Goal: Task Accomplishment & Management: Manage account settings

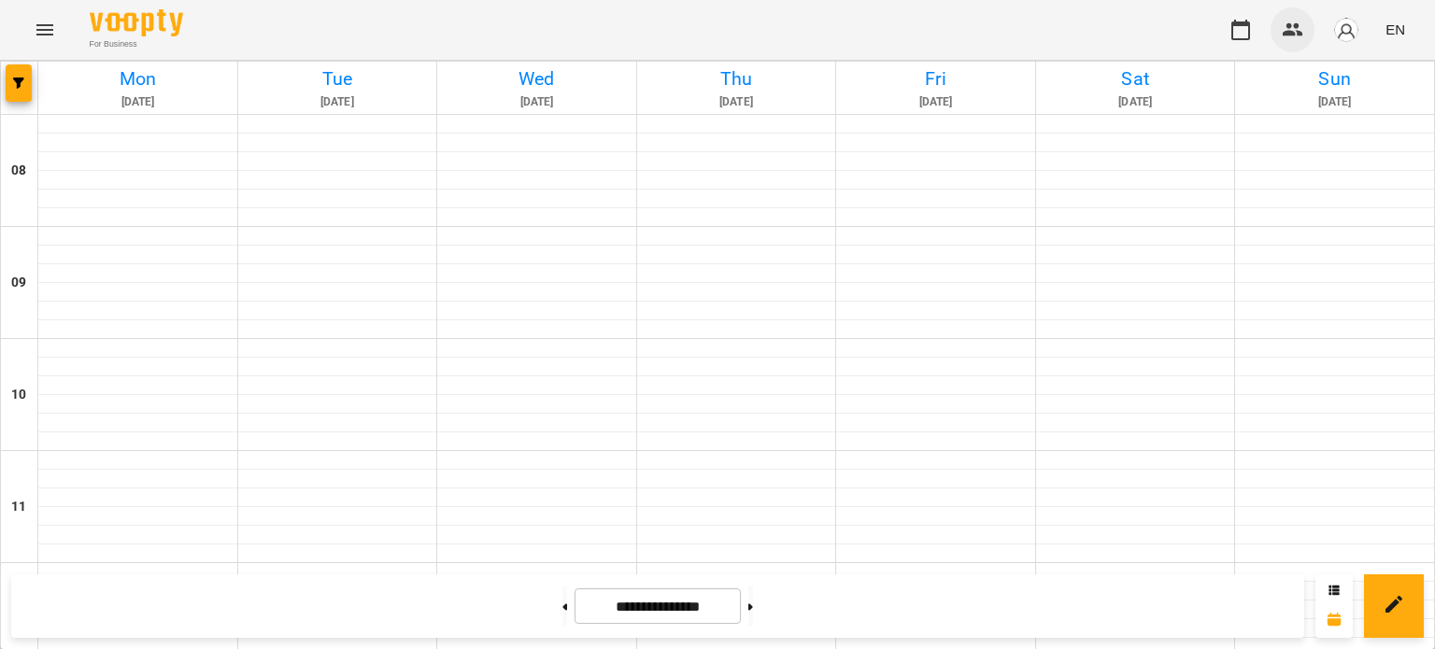
click at [1297, 21] on icon "button" at bounding box center [1293, 30] width 22 height 22
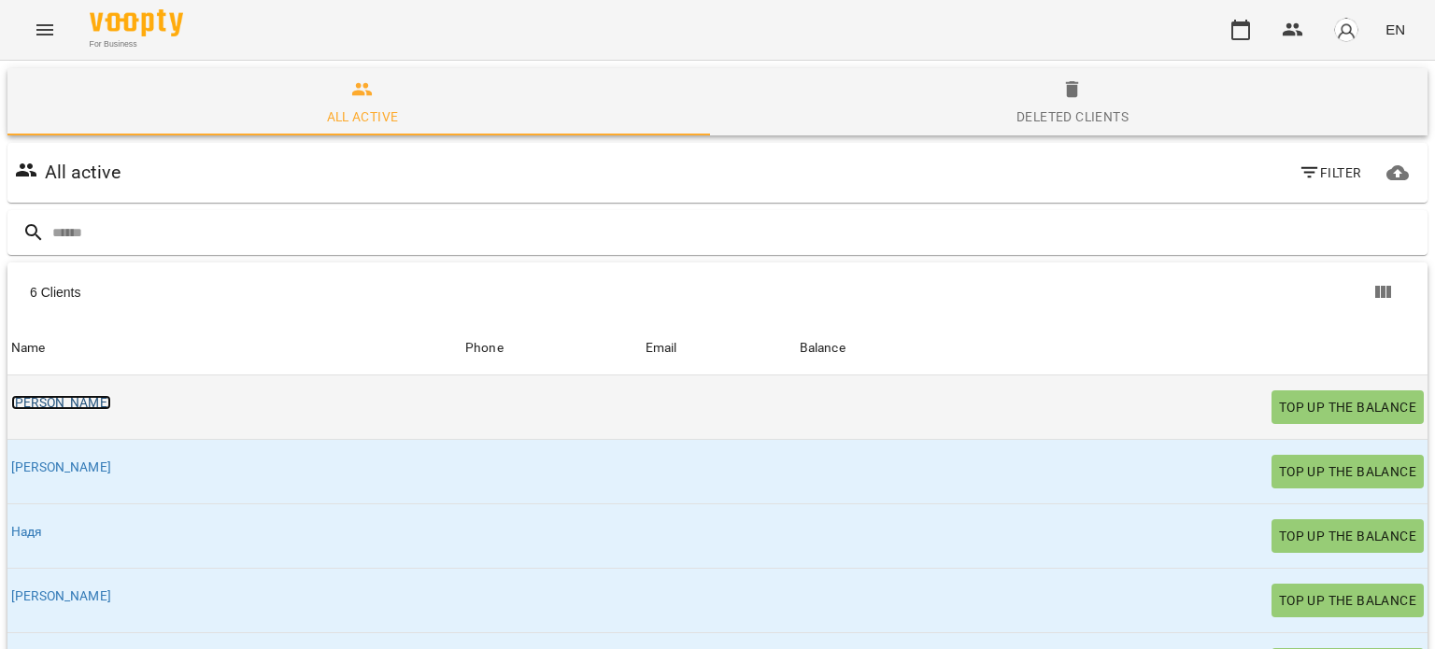
click at [55, 401] on link "[PERSON_NAME]" at bounding box center [61, 402] width 100 height 15
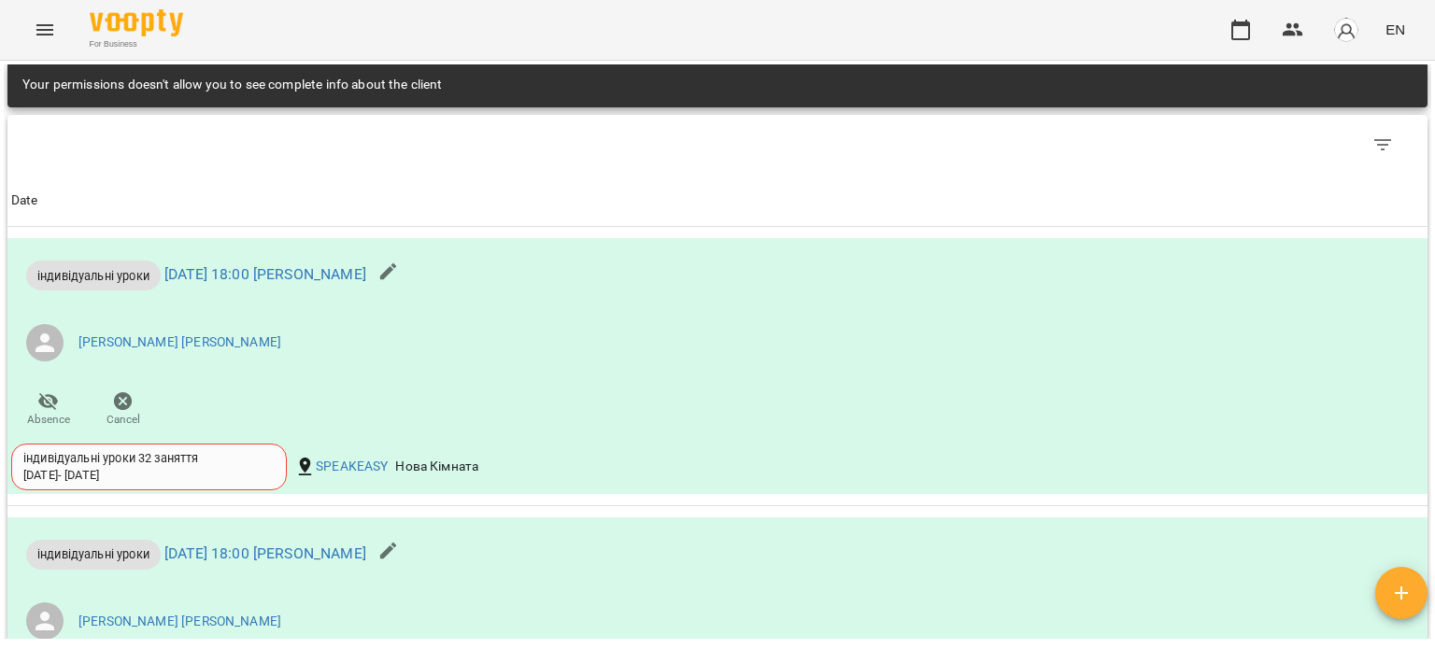
scroll to position [942, 0]
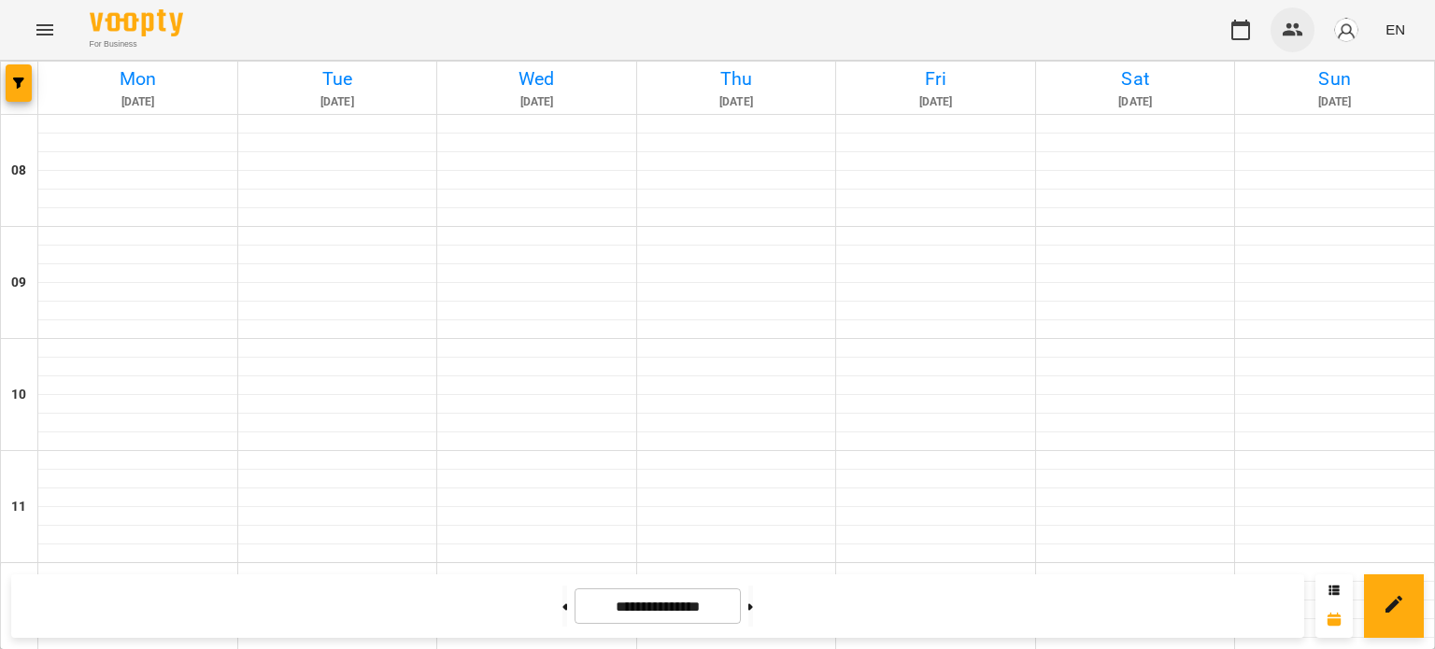
click at [1289, 24] on icon "button" at bounding box center [1293, 29] width 21 height 13
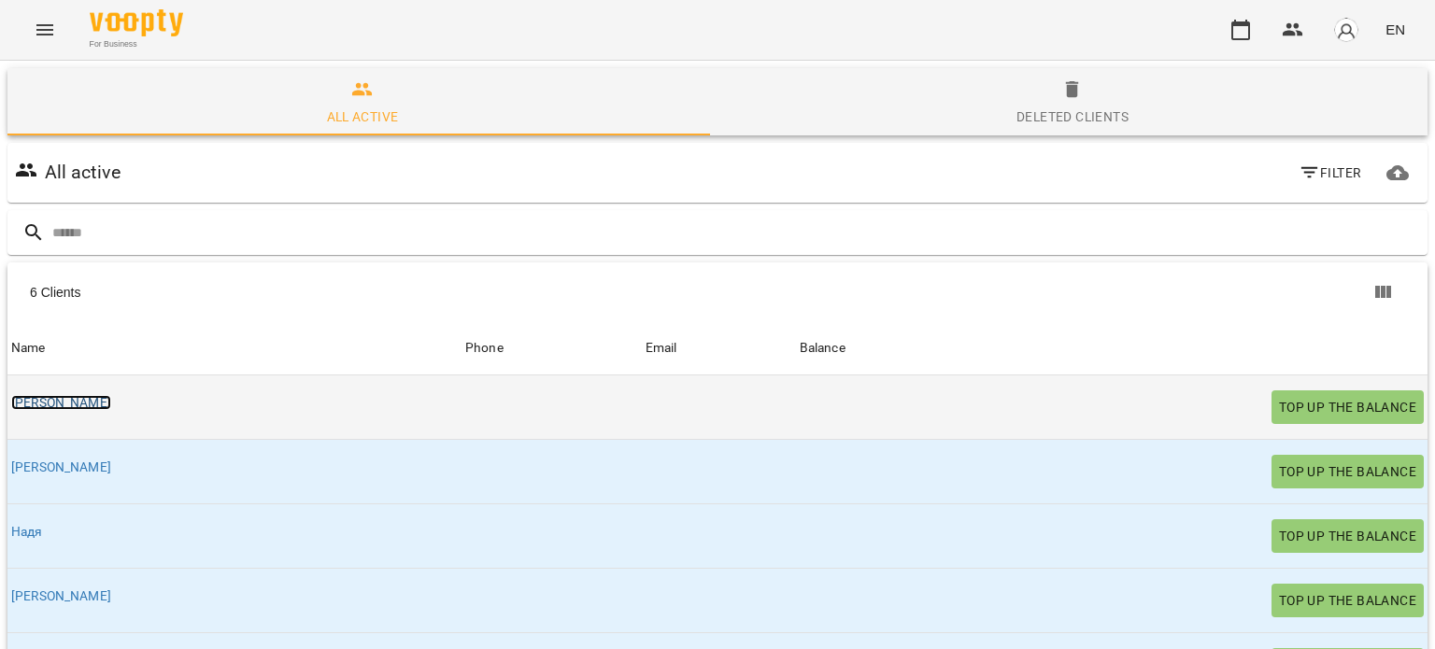
click at [19, 403] on link "[PERSON_NAME]" at bounding box center [61, 402] width 100 height 15
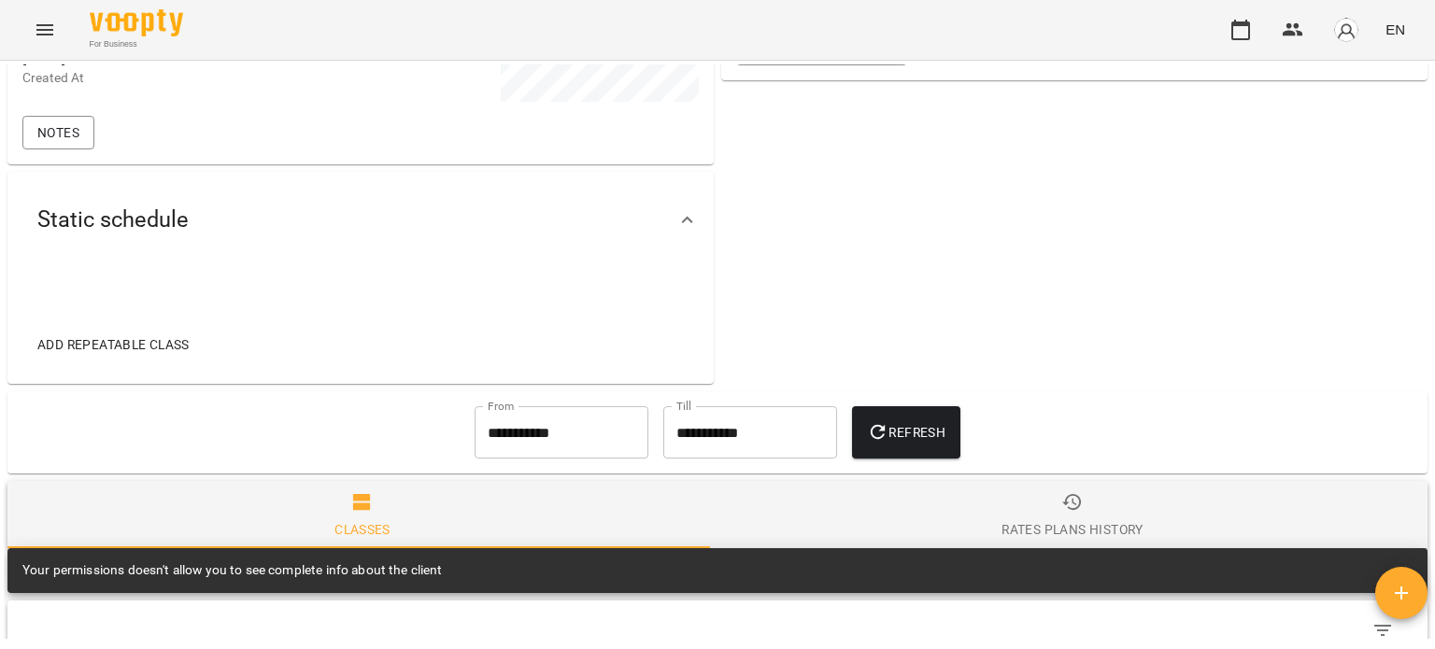
scroll to position [288, 0]
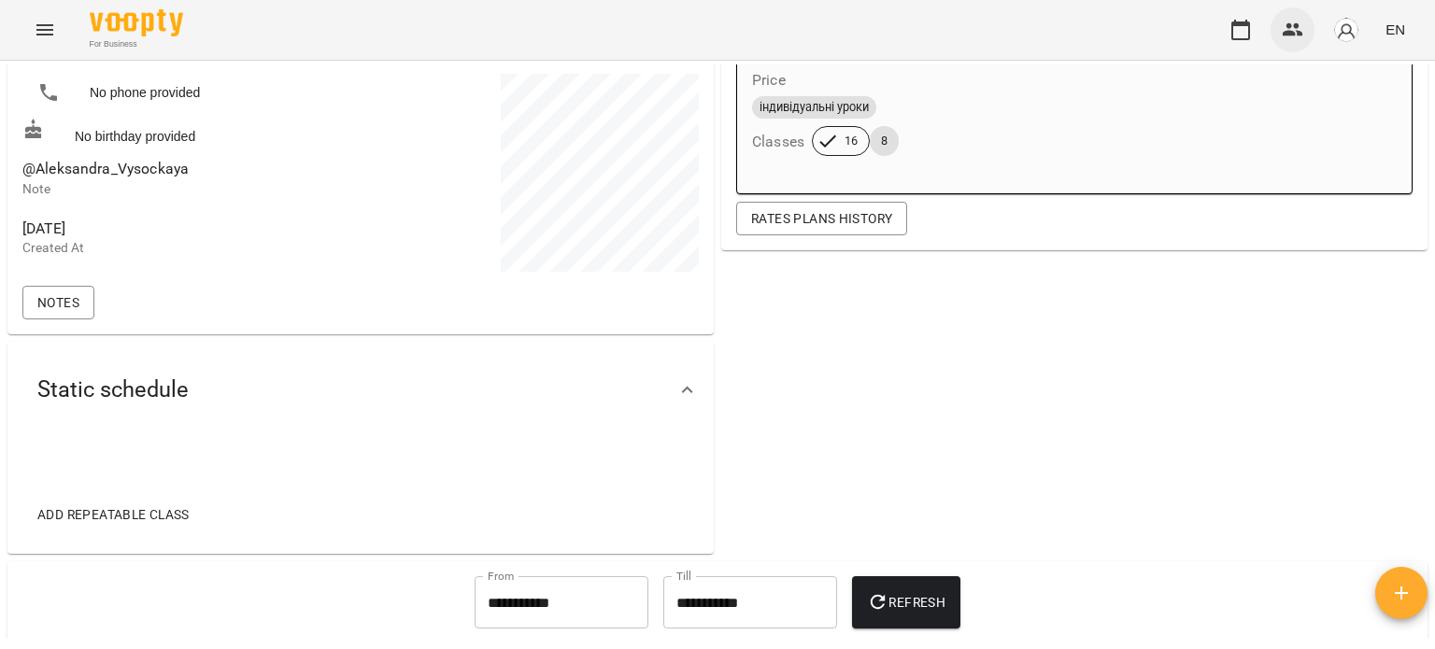
click at [1288, 35] on icon "button" at bounding box center [1293, 29] width 21 height 13
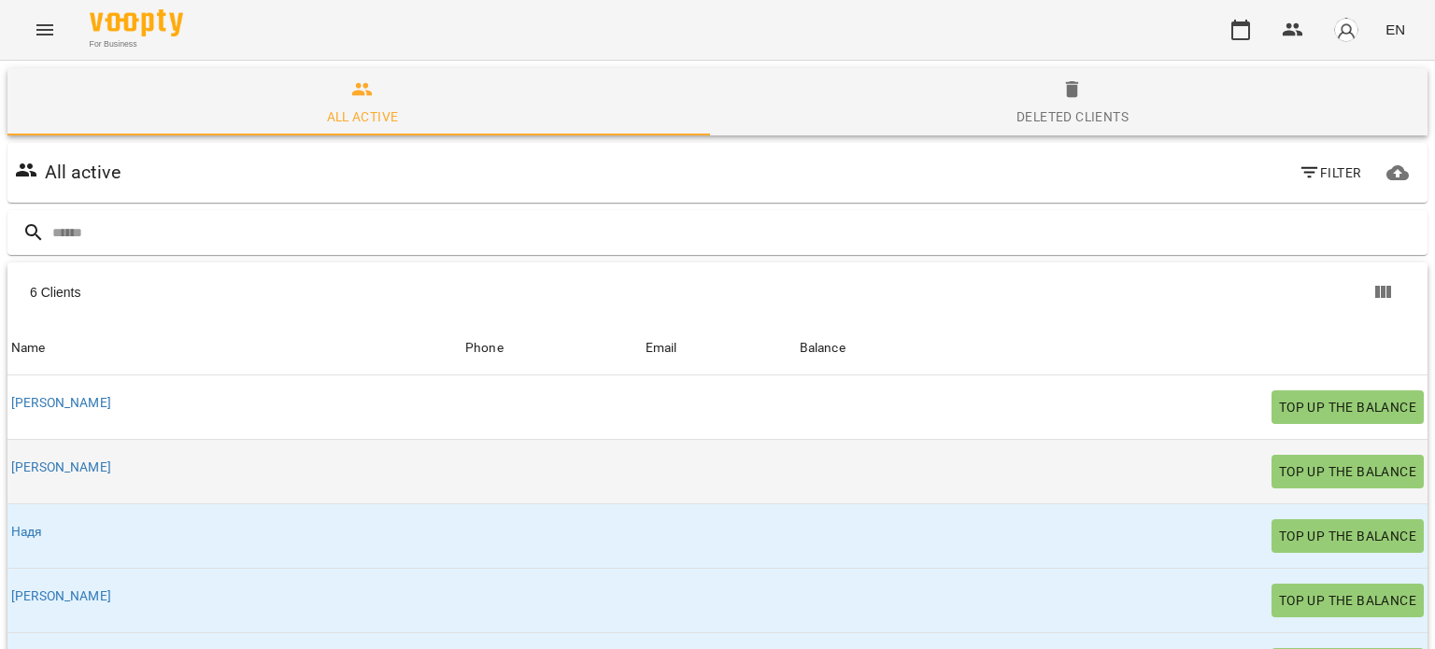
scroll to position [93, 0]
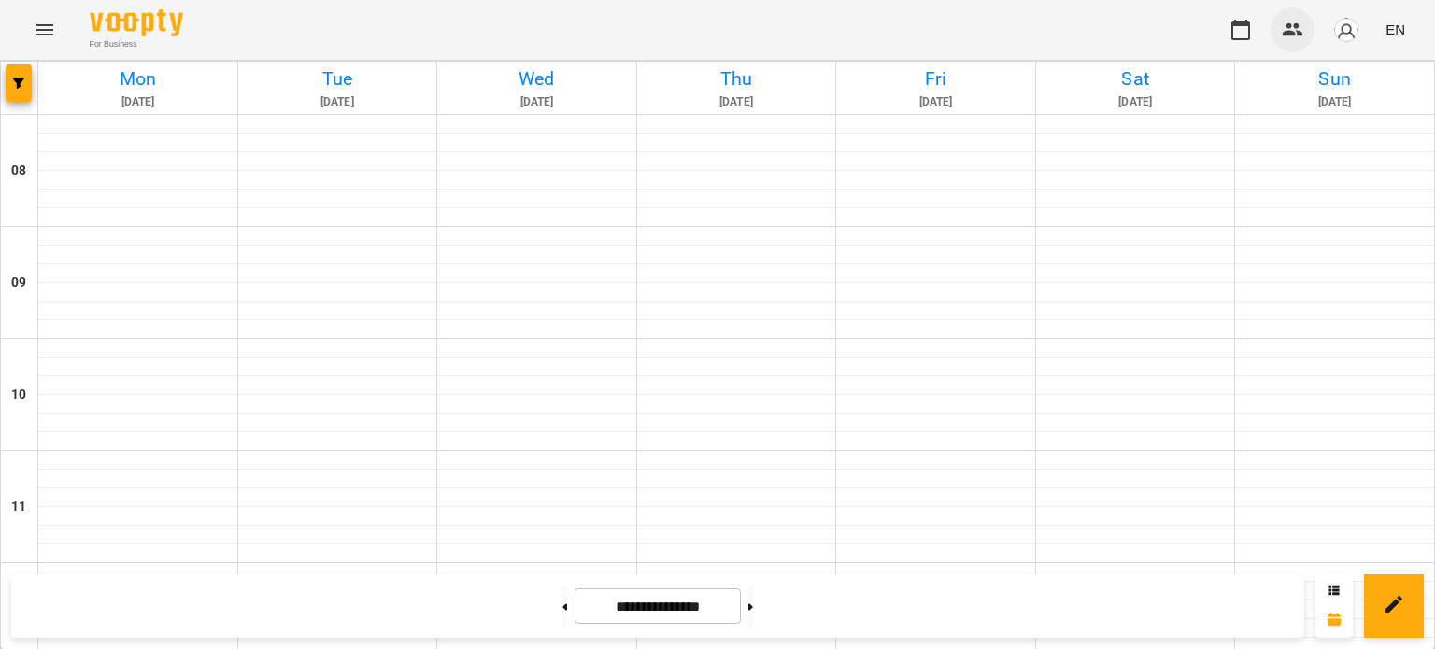
click at [1308, 25] on button "button" at bounding box center [1292, 29] width 45 height 45
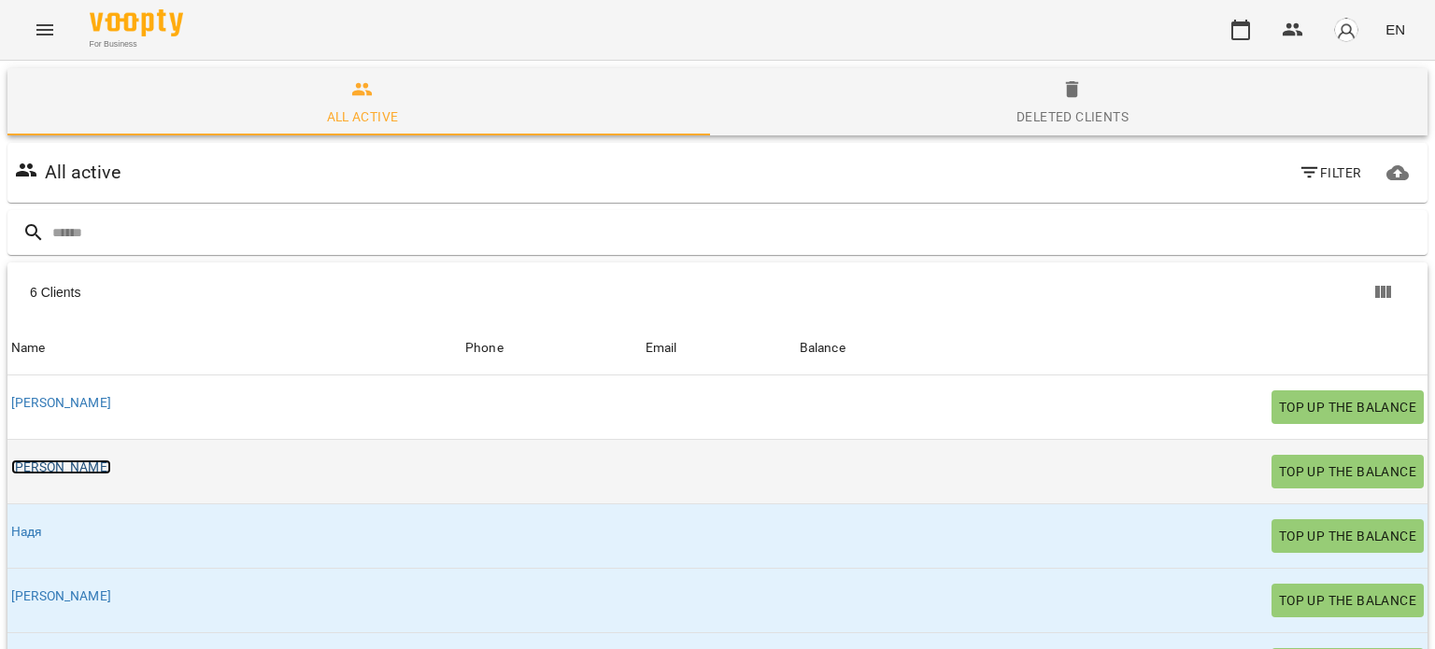
click at [36, 465] on link "[PERSON_NAME]" at bounding box center [61, 467] width 100 height 15
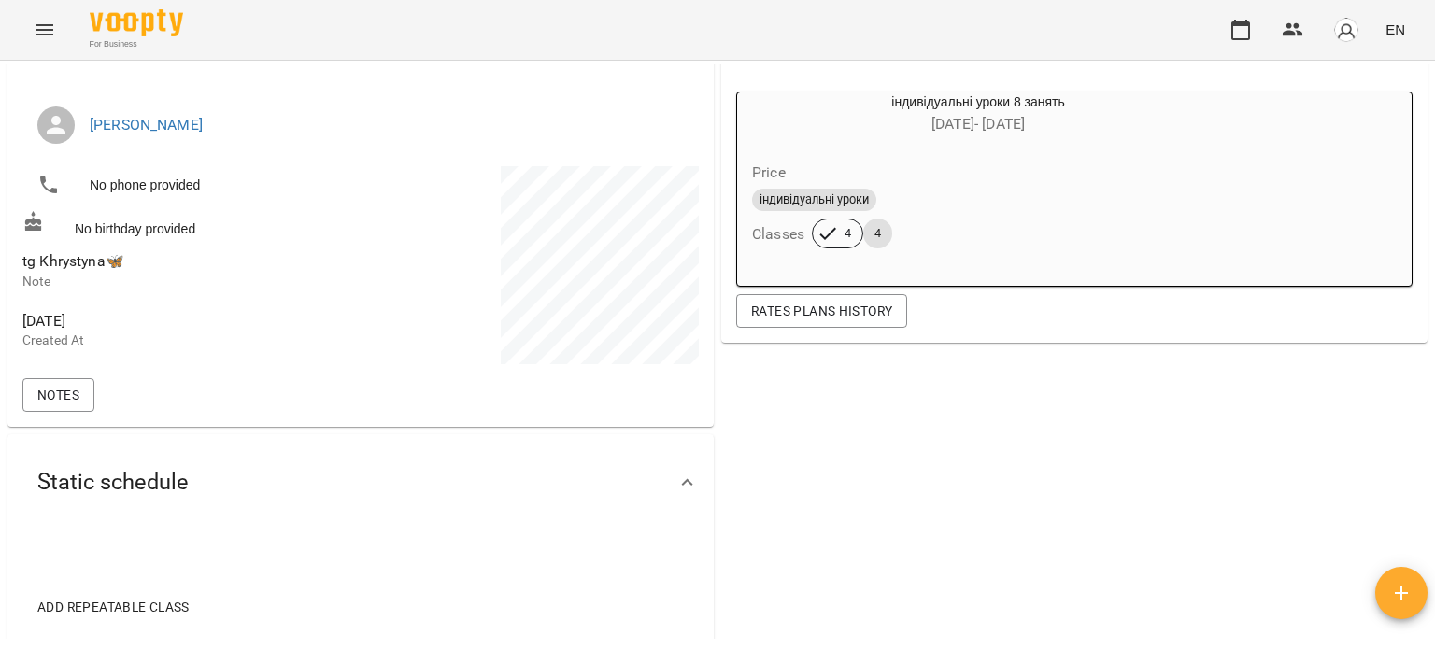
scroll to position [102, 0]
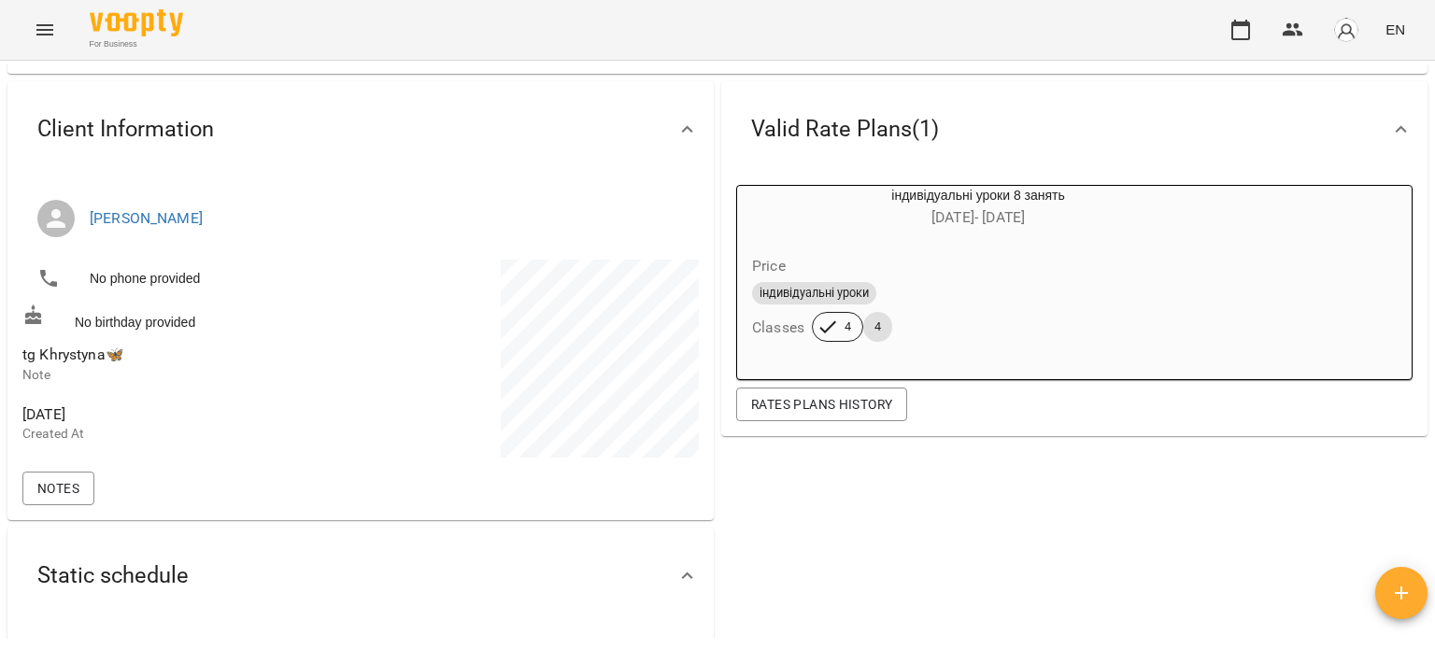
click at [762, 328] on h6 "Classes" at bounding box center [778, 328] width 52 height 26
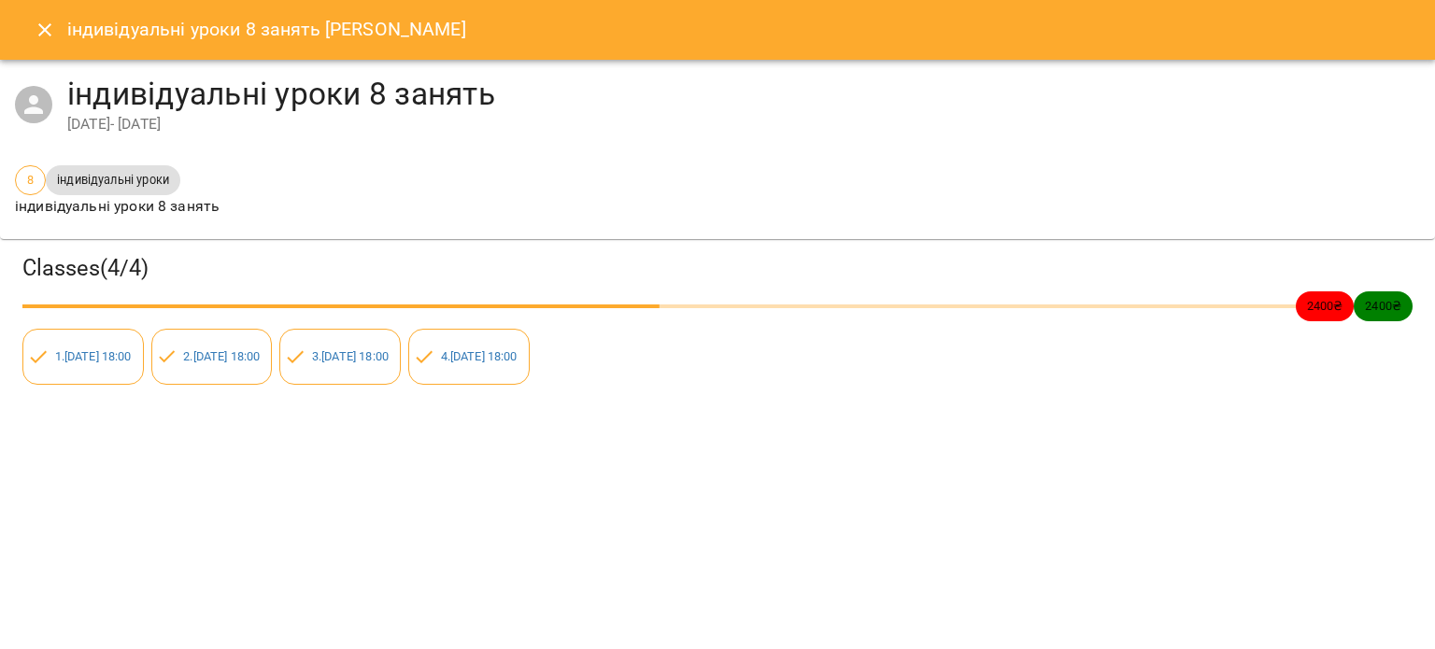
click at [45, 31] on icon "Close" at bounding box center [44, 29] width 13 height 13
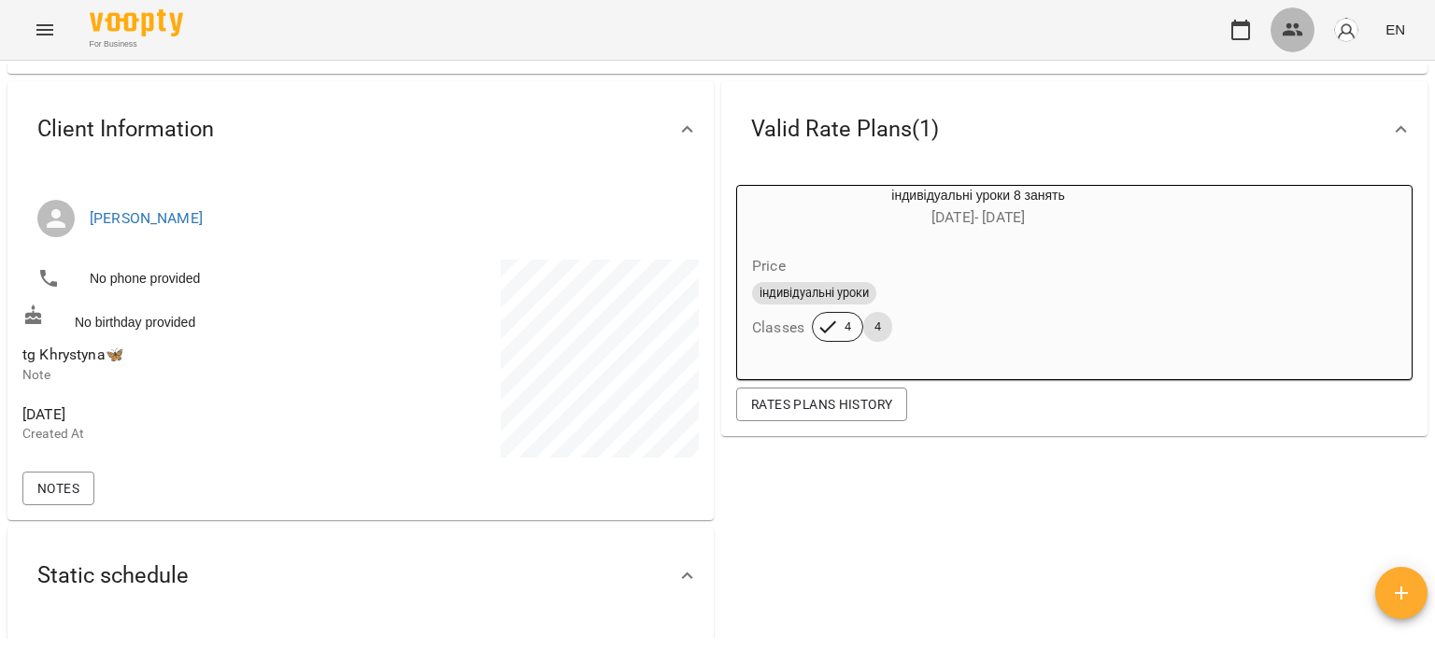
click at [1283, 21] on icon "button" at bounding box center [1293, 30] width 22 height 22
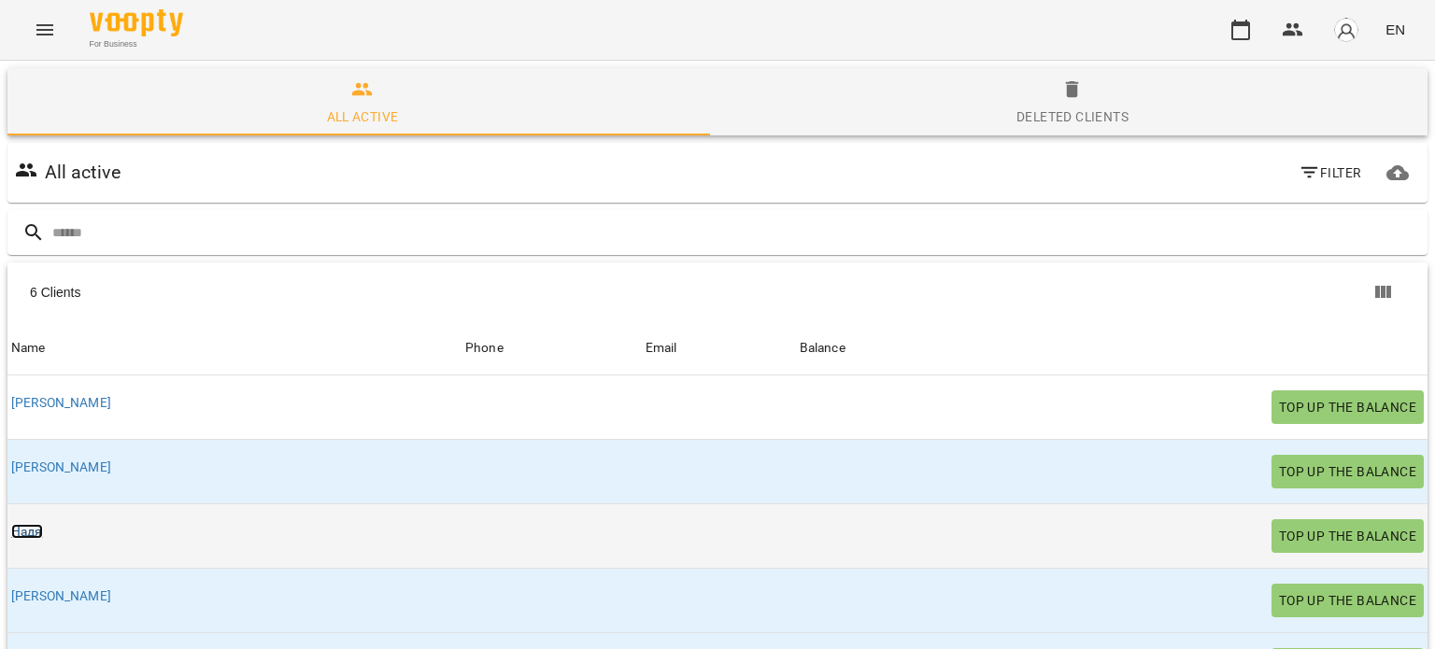
click at [32, 528] on link "Надя" at bounding box center [27, 531] width 32 height 15
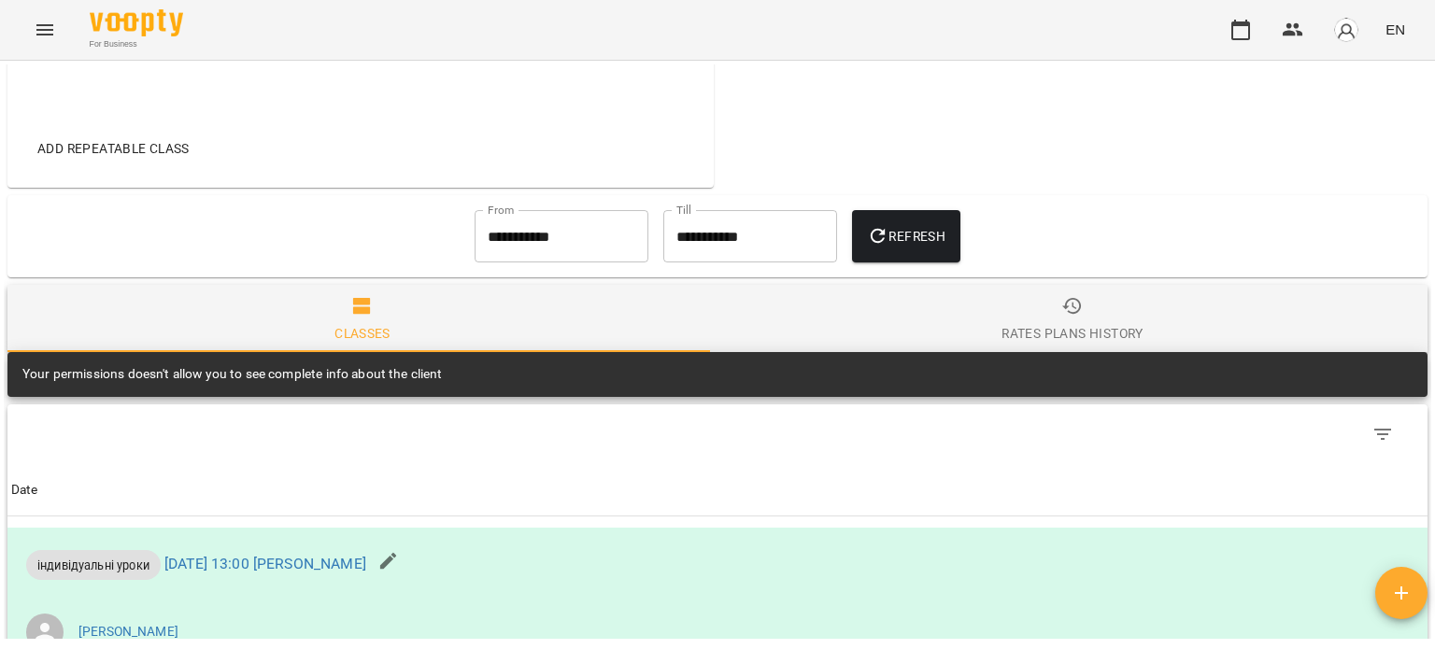
scroll to position [280, 0]
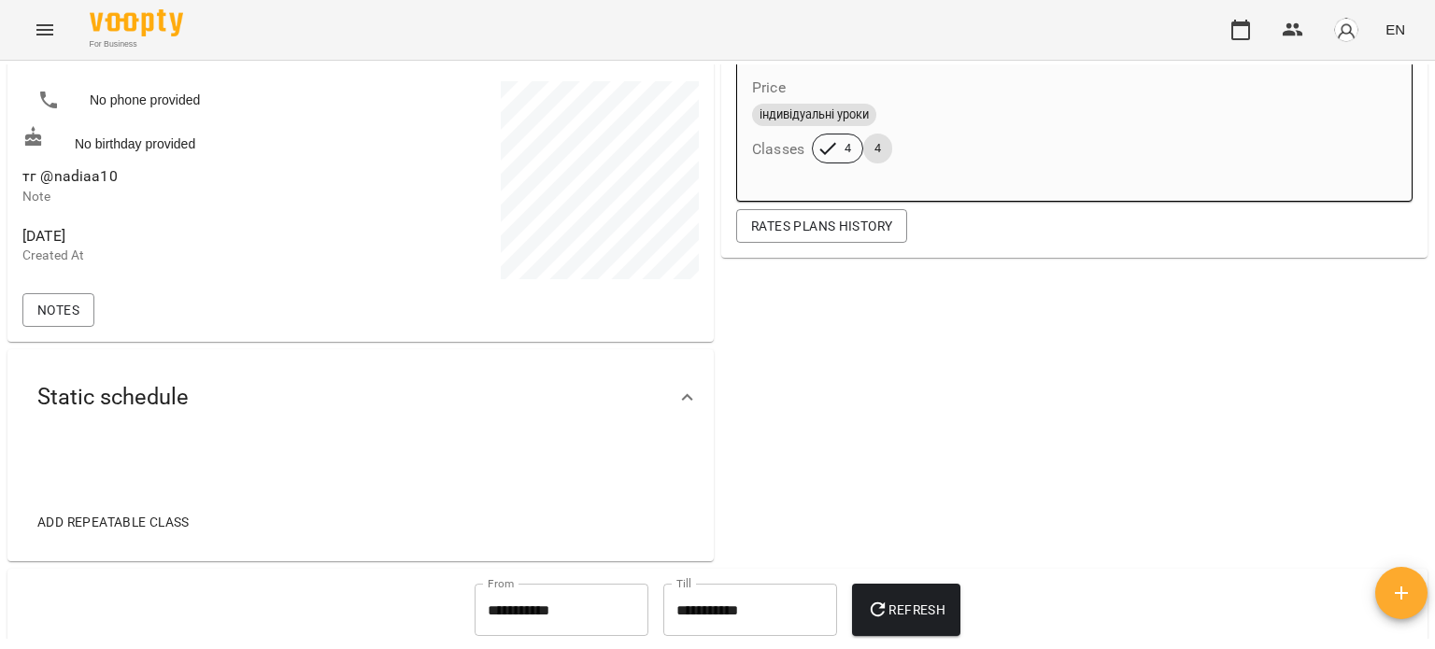
click at [767, 148] on h6 "Classes" at bounding box center [778, 149] width 52 height 26
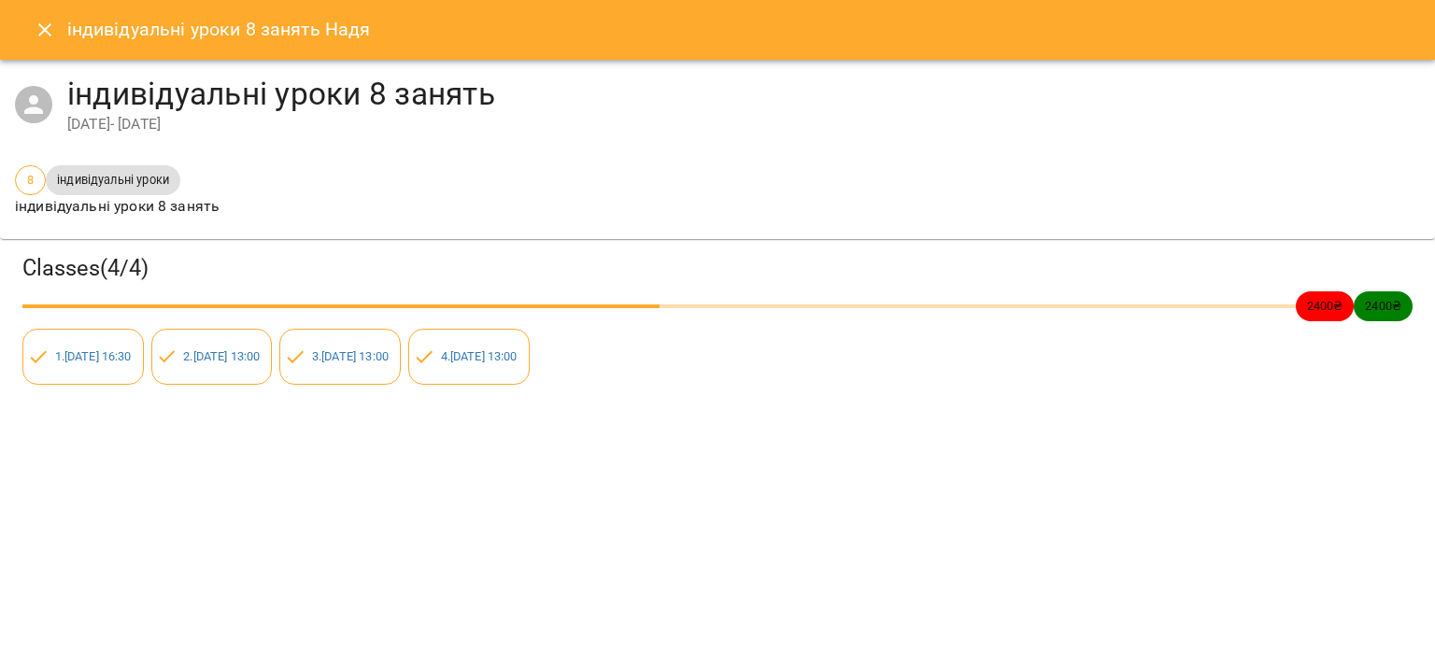
click at [42, 35] on icon "Close" at bounding box center [45, 30] width 22 height 22
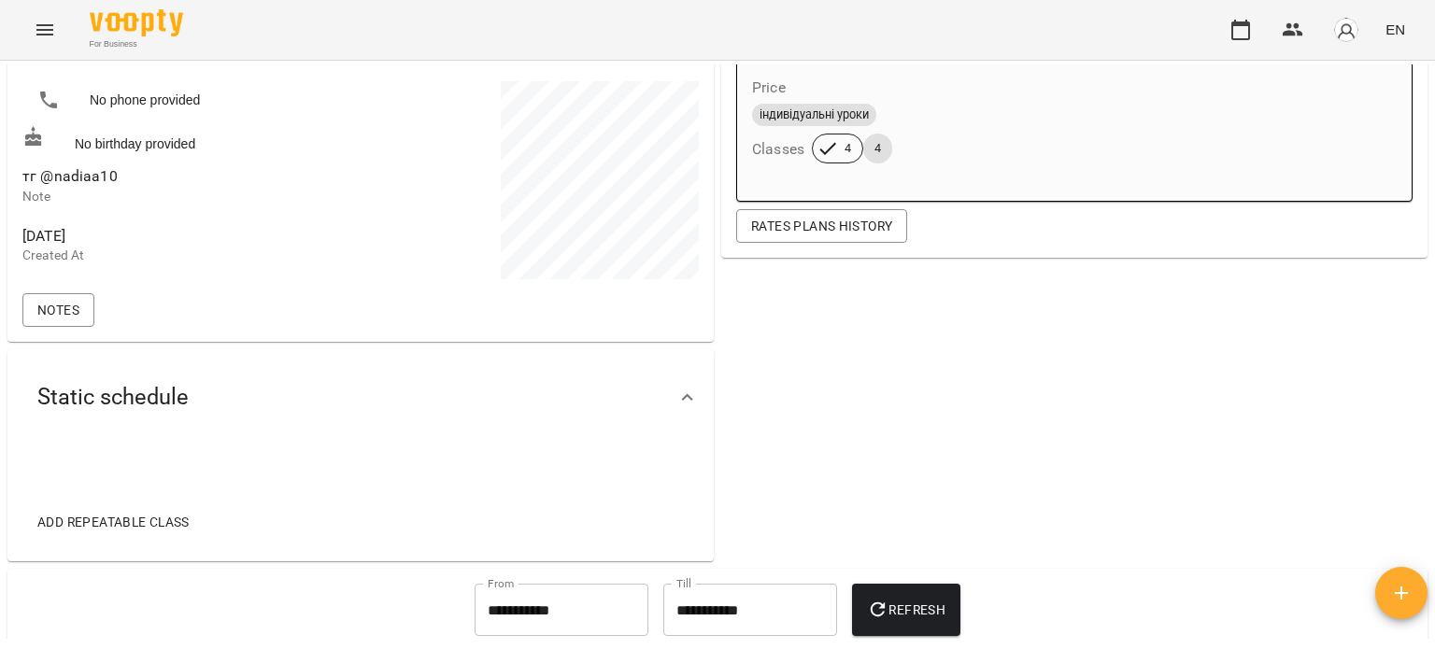
scroll to position [223, 0]
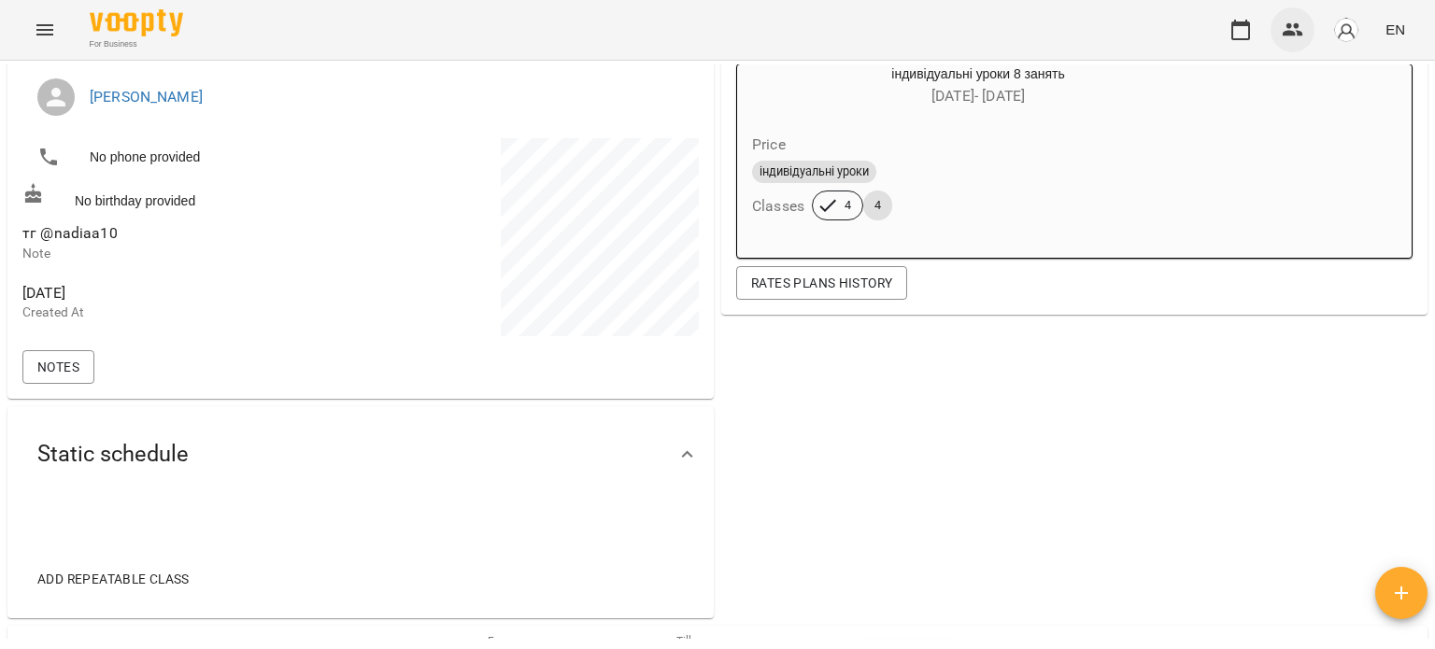
click at [1304, 27] on icon "button" at bounding box center [1293, 30] width 22 height 22
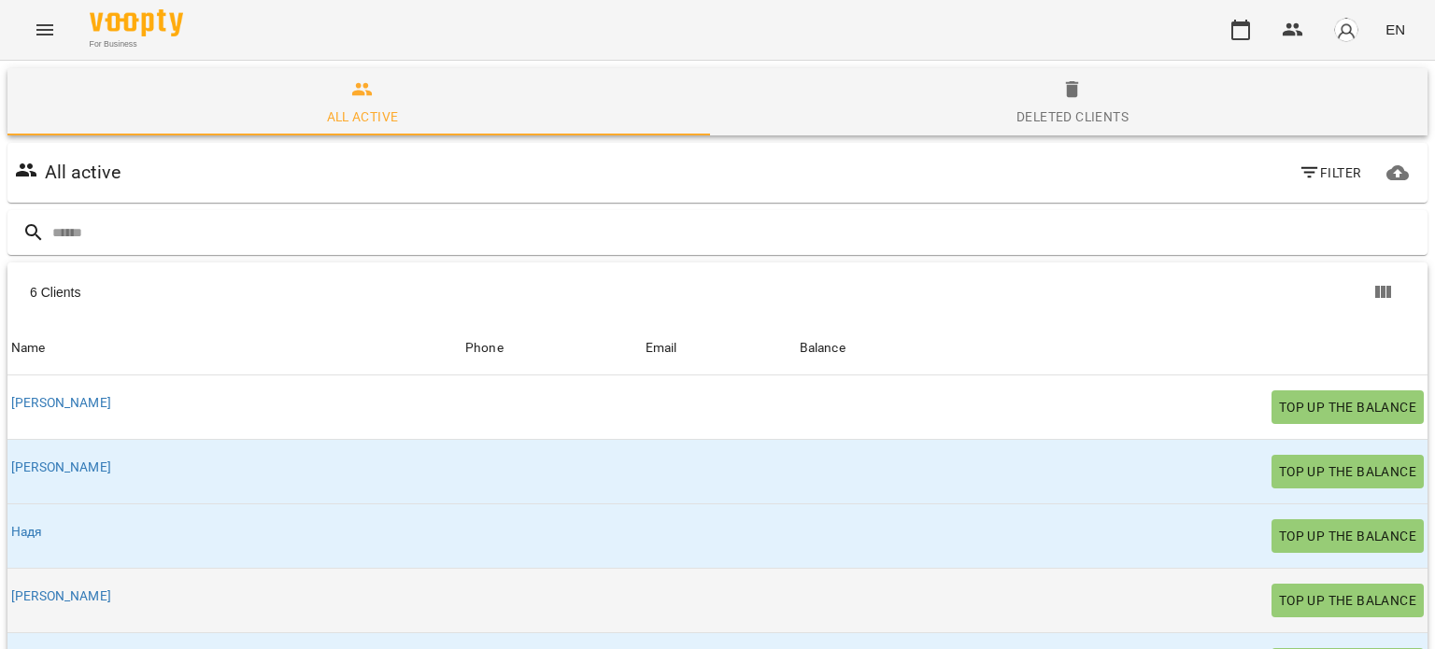
scroll to position [226, 0]
click at [38, 588] on link "[PERSON_NAME]" at bounding box center [61, 595] width 100 height 15
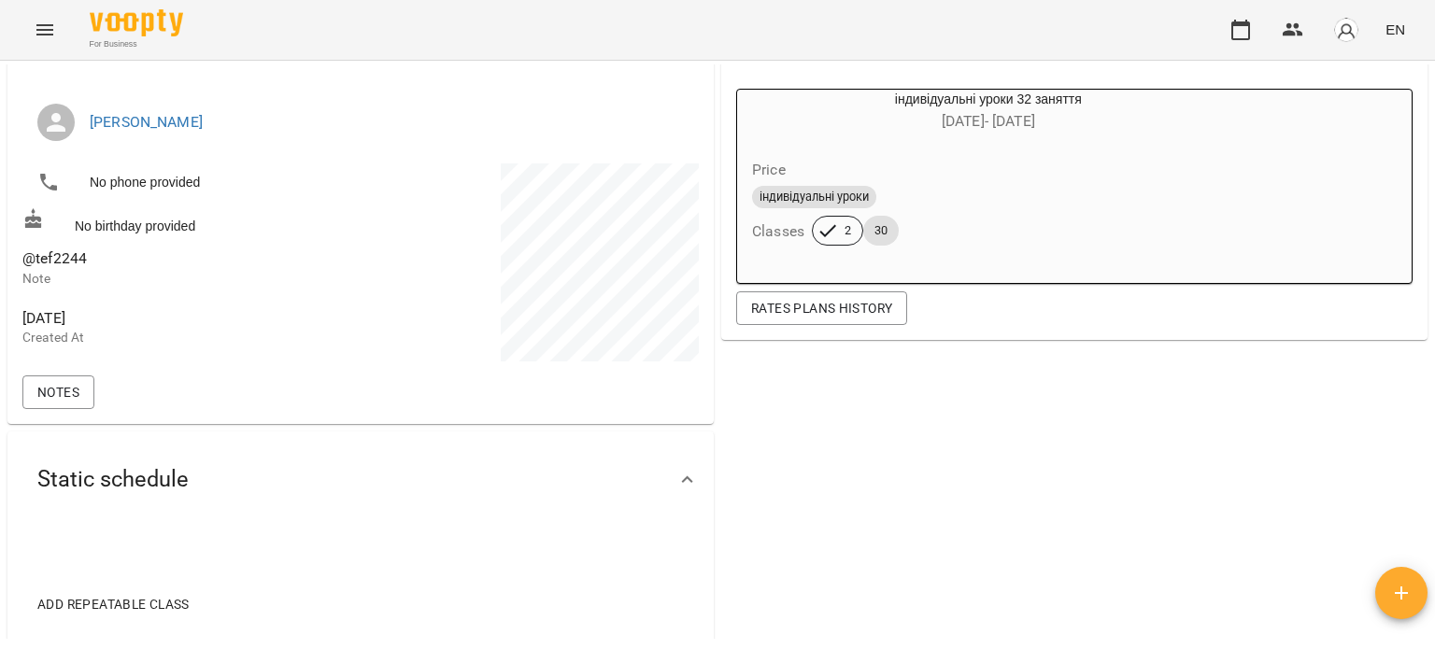
scroll to position [195, 0]
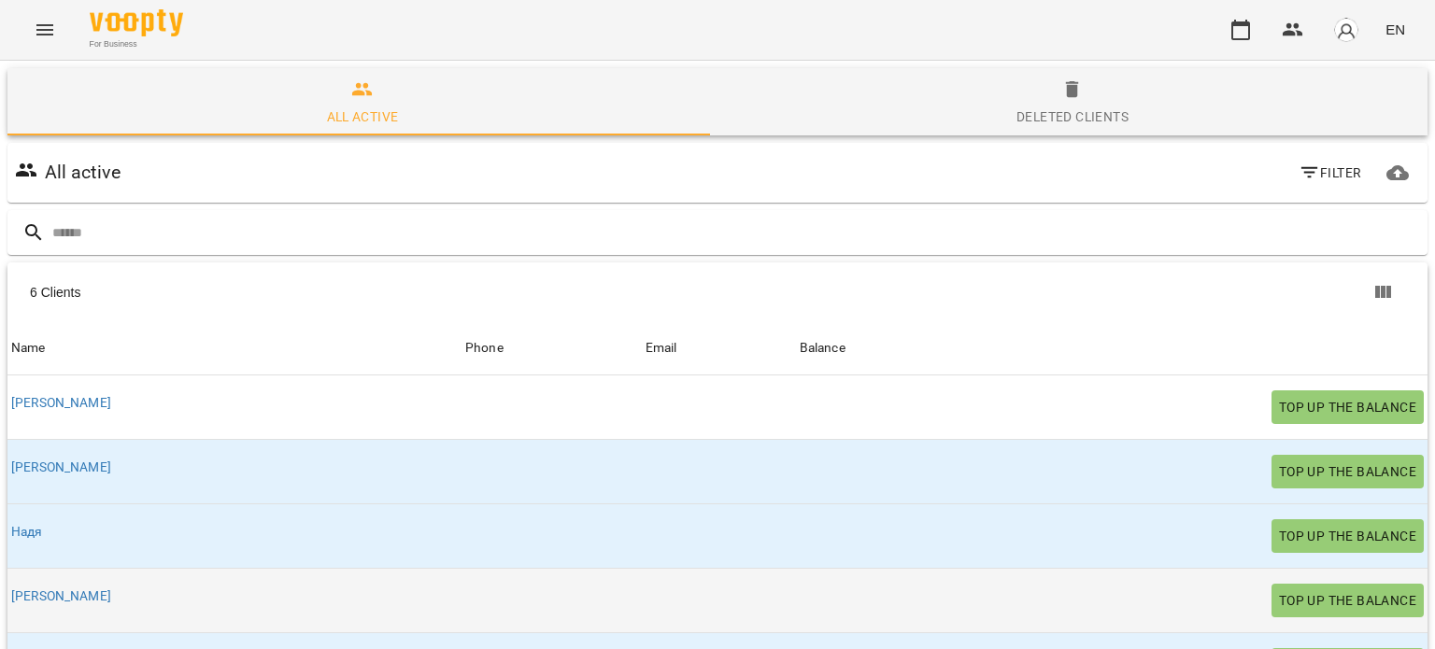
scroll to position [226, 0]
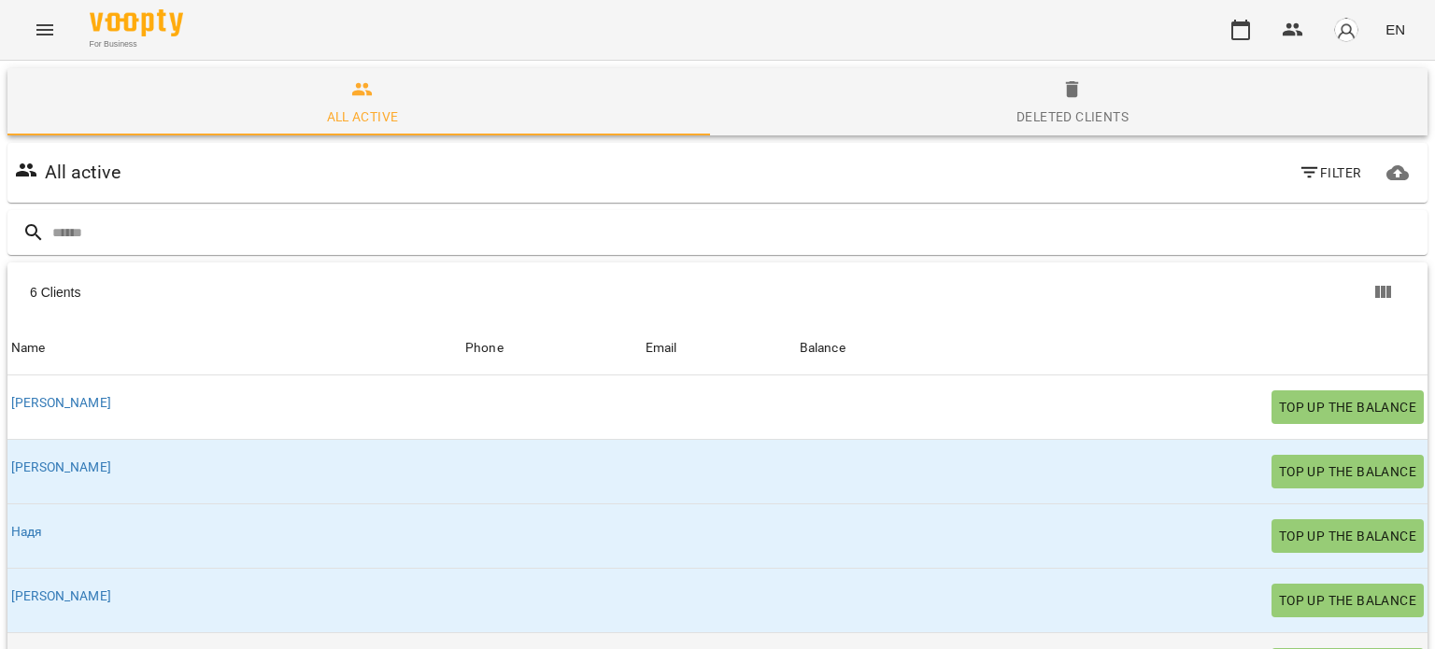
click at [31, 648] on link "Олеся" at bounding box center [29, 660] width 37 height 15
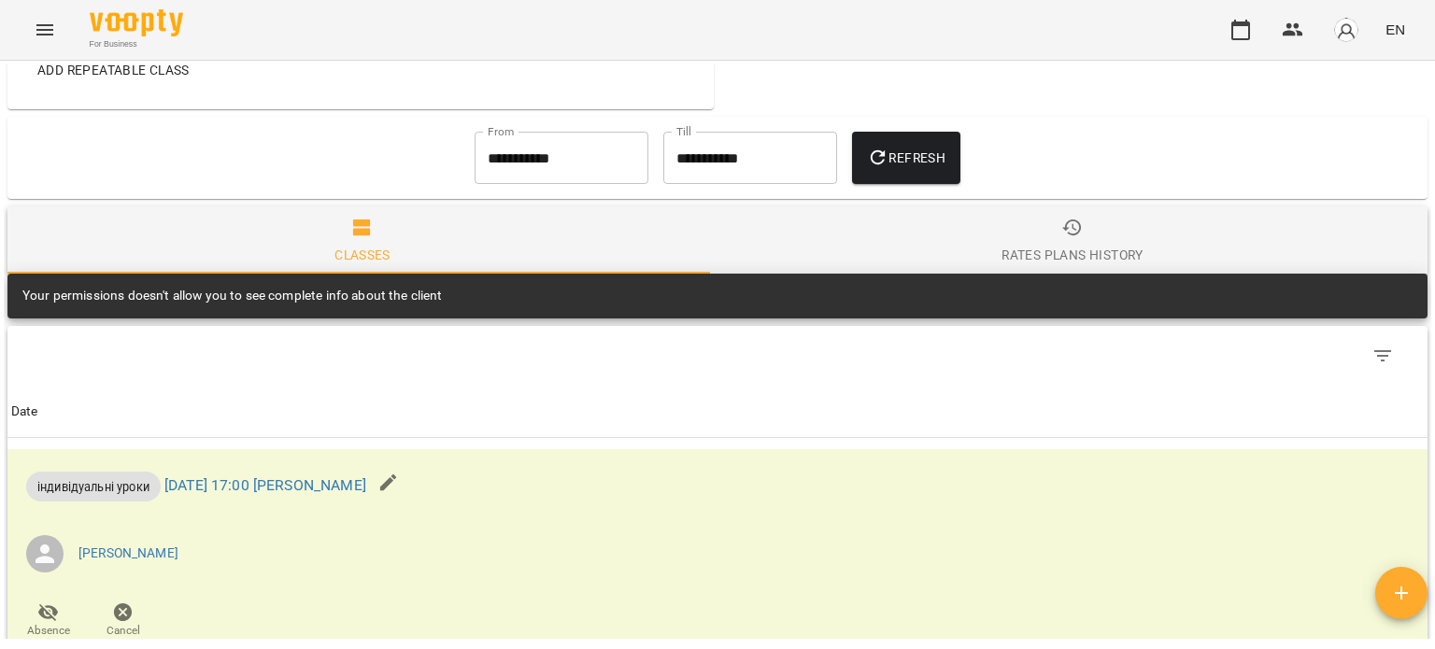
scroll to position [919, 0]
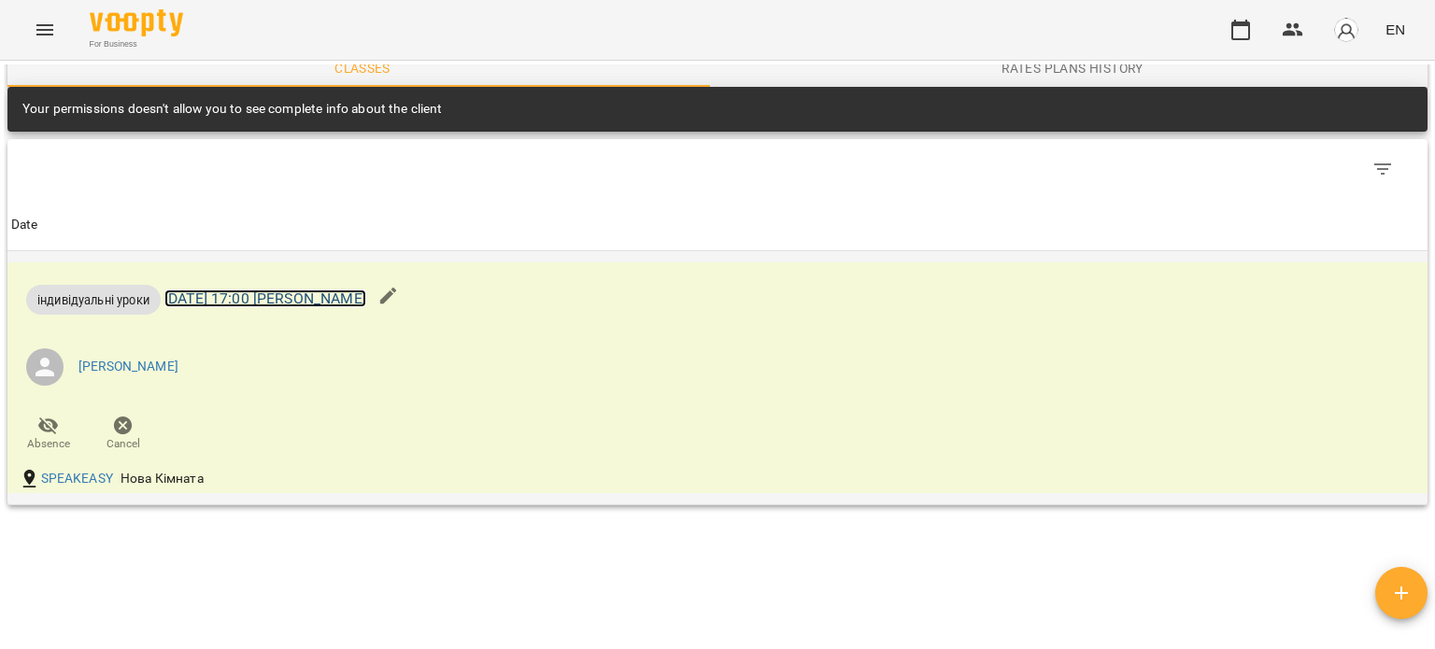
click at [318, 296] on link "[DATE] 17:00 [PERSON_NAME]" at bounding box center [265, 299] width 202 height 18
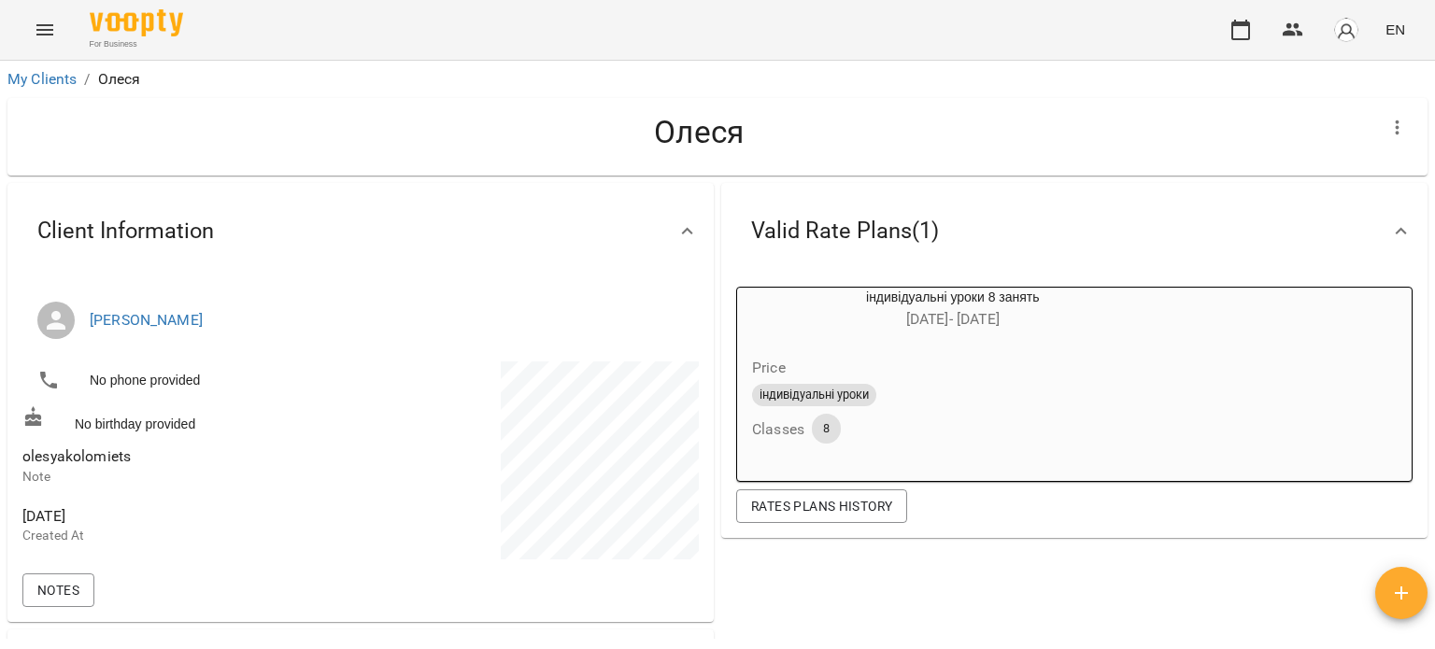
click at [762, 429] on h6 "Classes" at bounding box center [778, 430] width 52 height 26
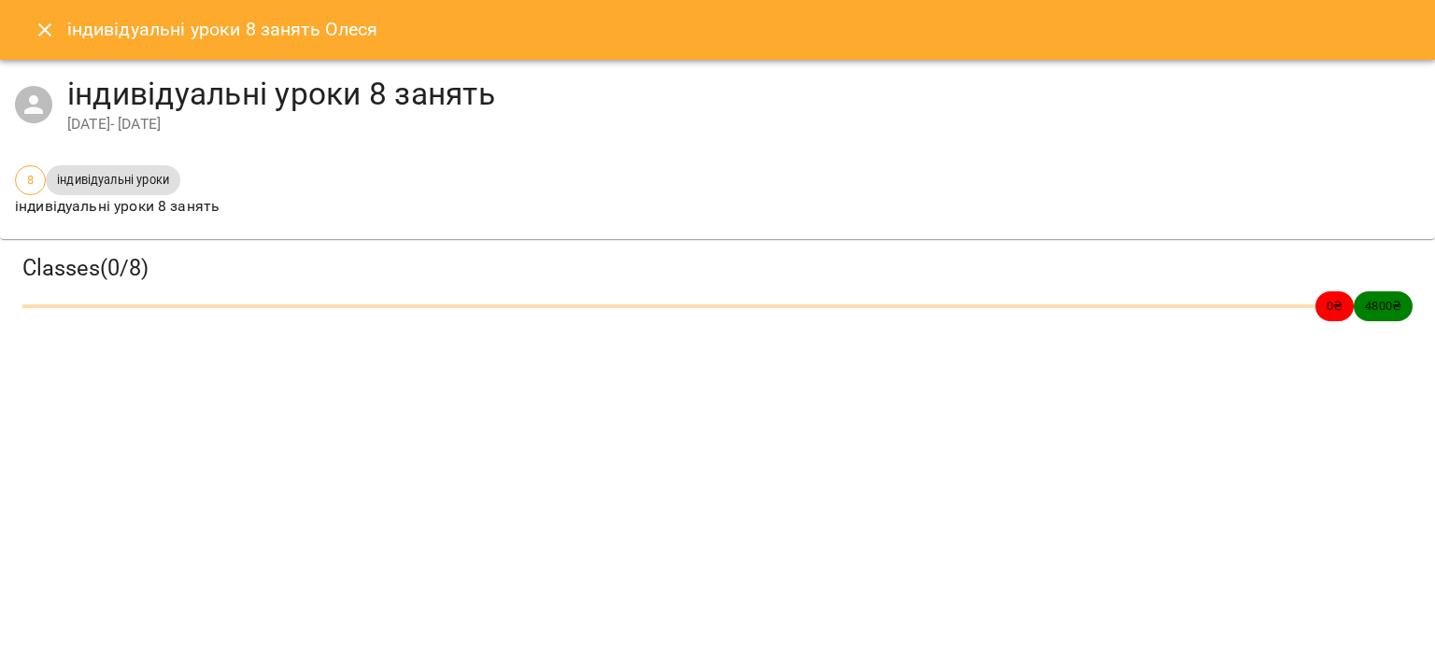
click at [51, 32] on icon "Close" at bounding box center [45, 30] width 22 height 22
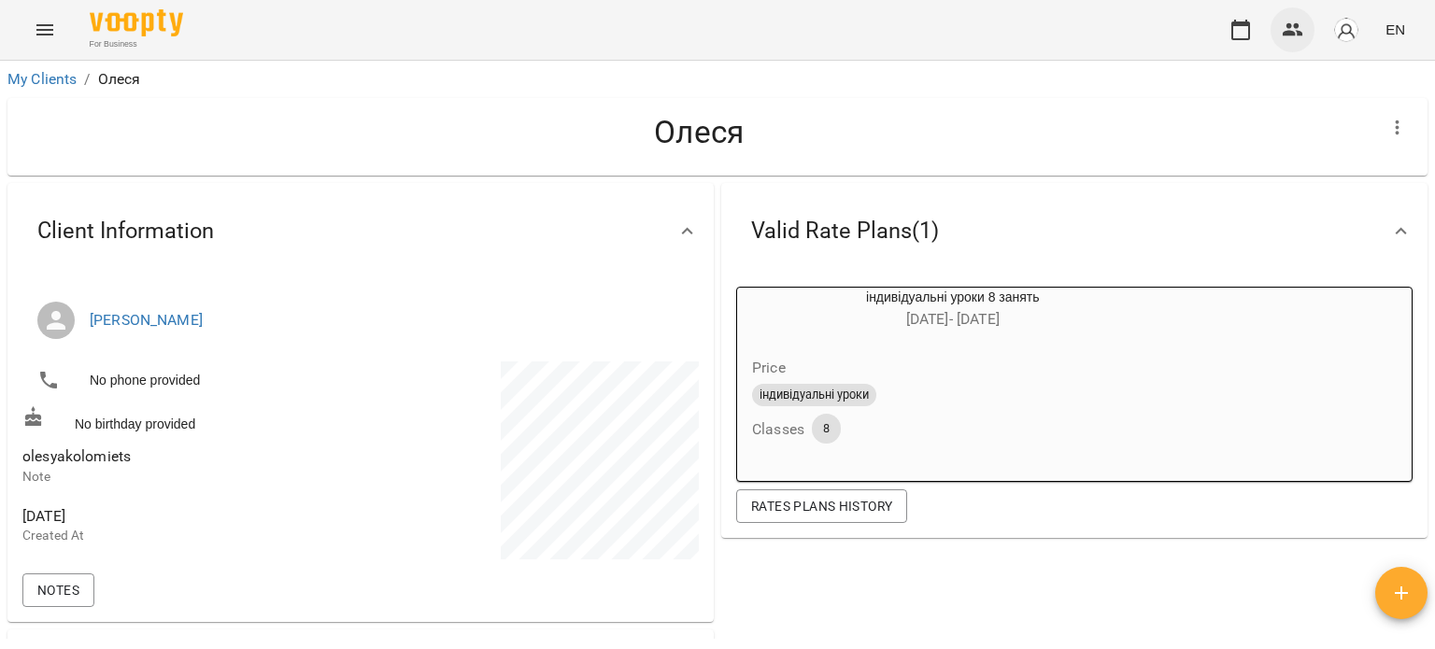
click at [1294, 31] on icon "button" at bounding box center [1293, 30] width 22 height 22
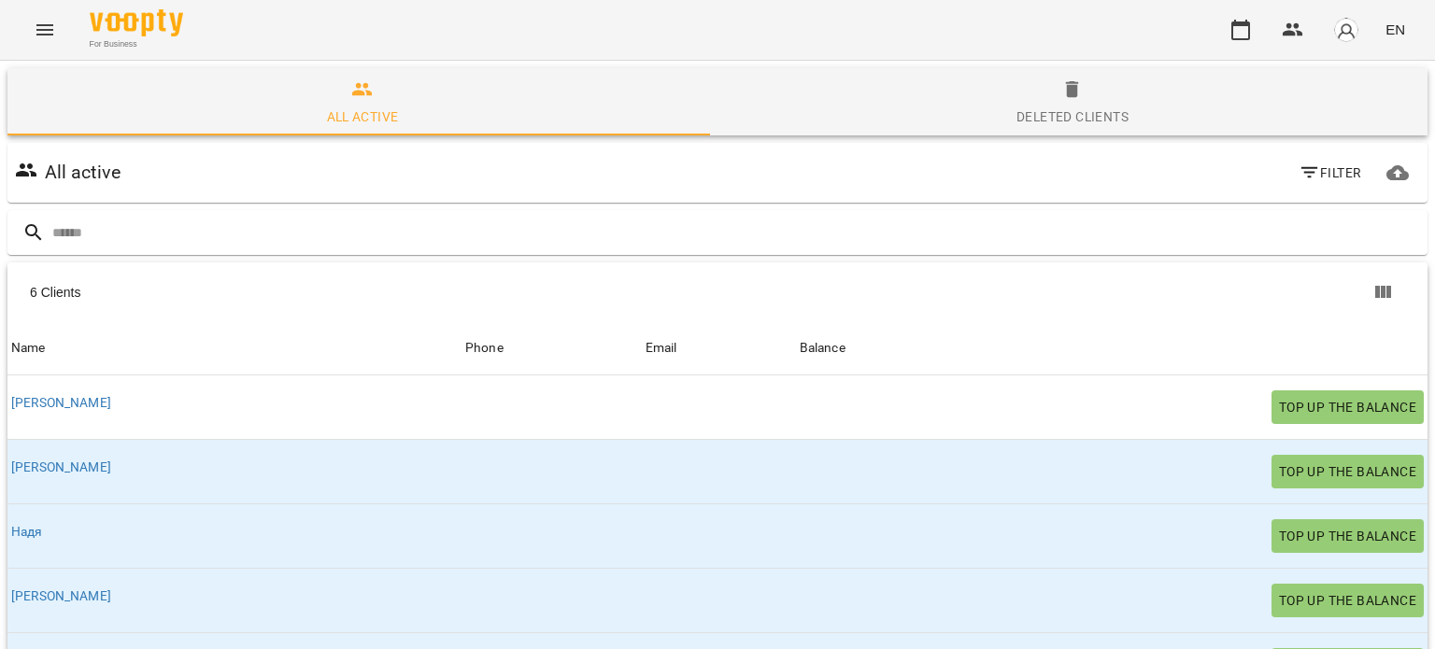
scroll to position [226, 0]
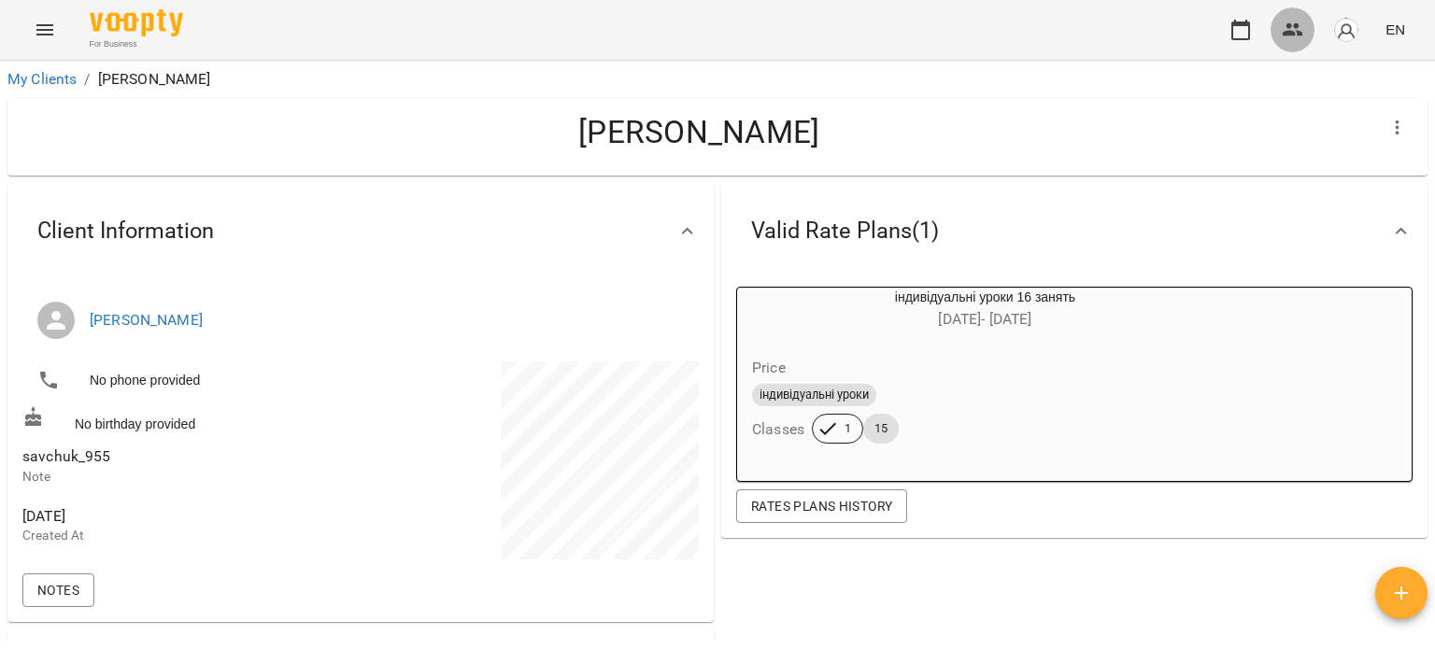
click at [1295, 35] on icon "button" at bounding box center [1293, 29] width 21 height 13
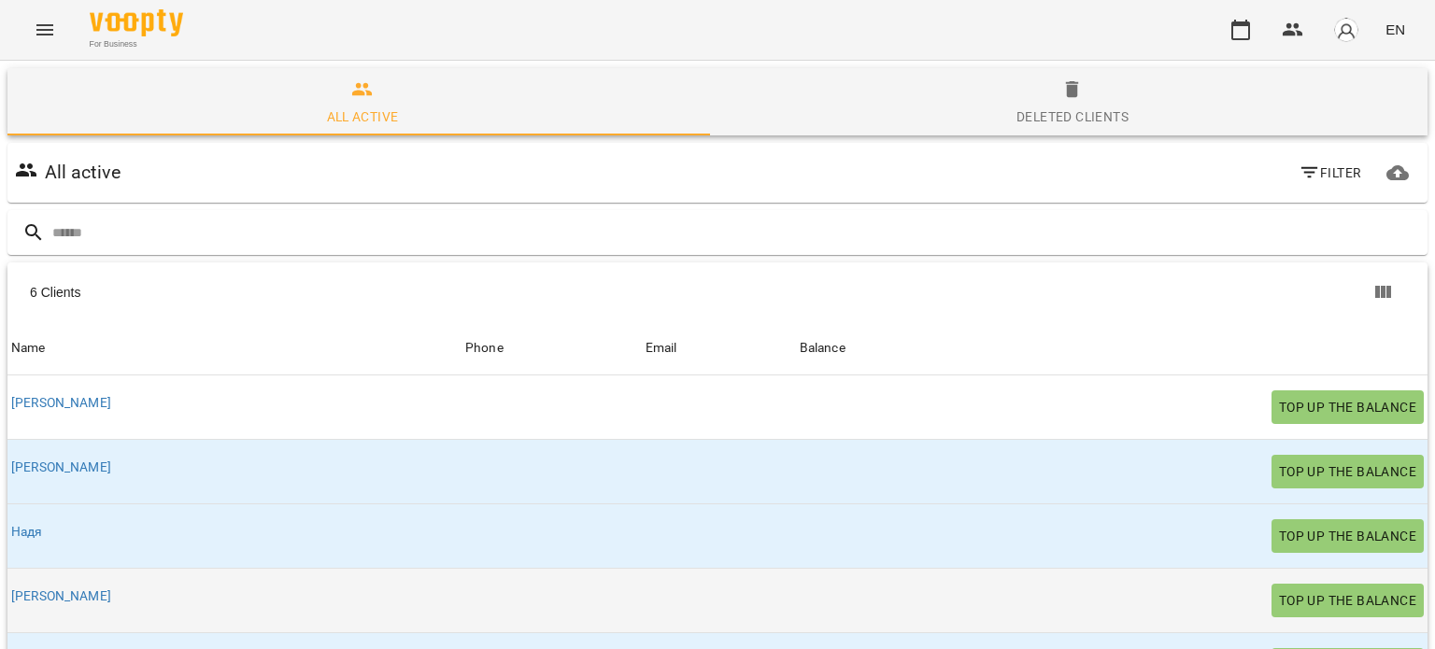
scroll to position [187, 0]
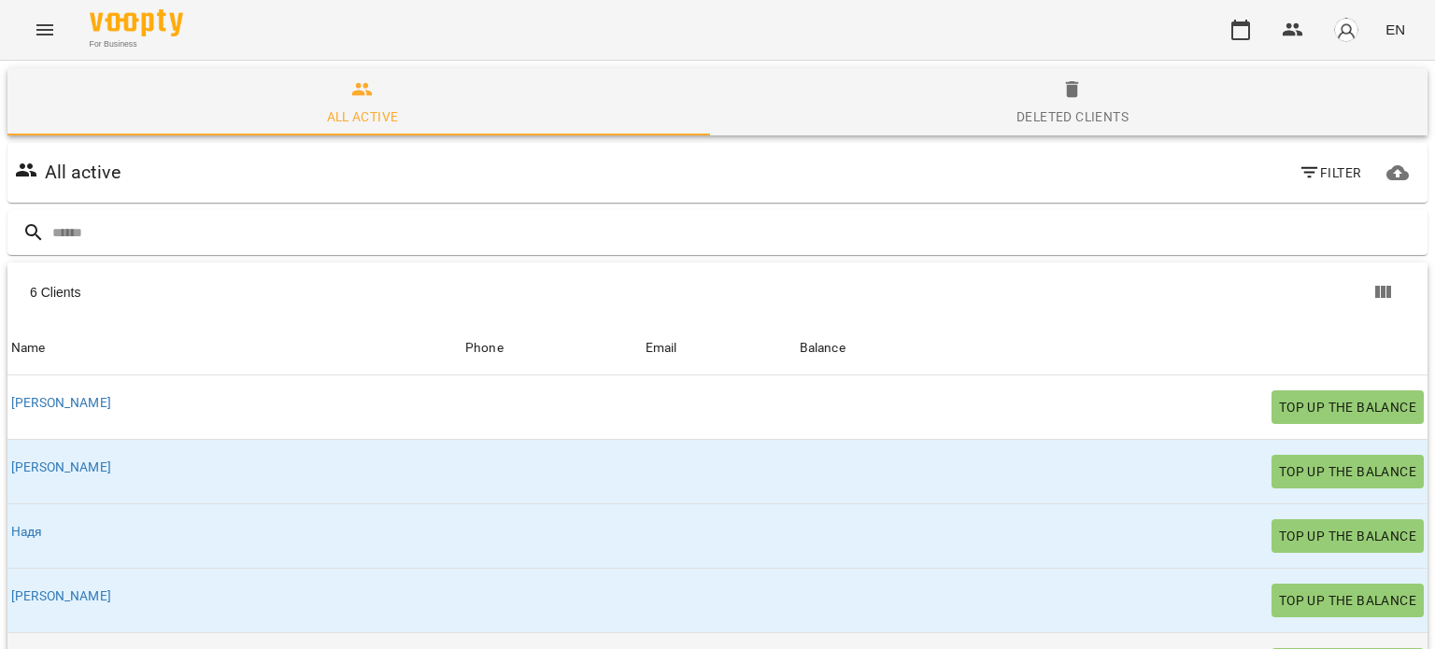
click at [26, 648] on link "Олеся" at bounding box center [29, 660] width 37 height 15
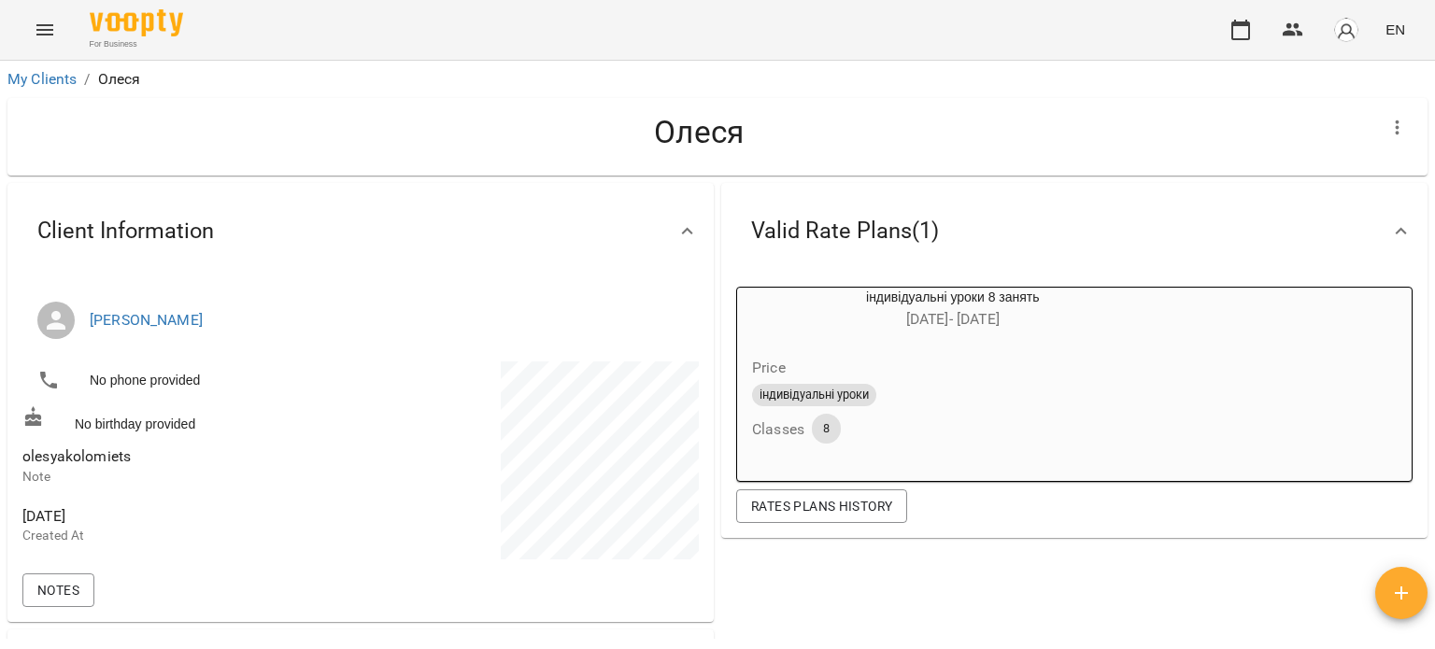
click at [761, 432] on h6 "Classes" at bounding box center [778, 430] width 52 height 26
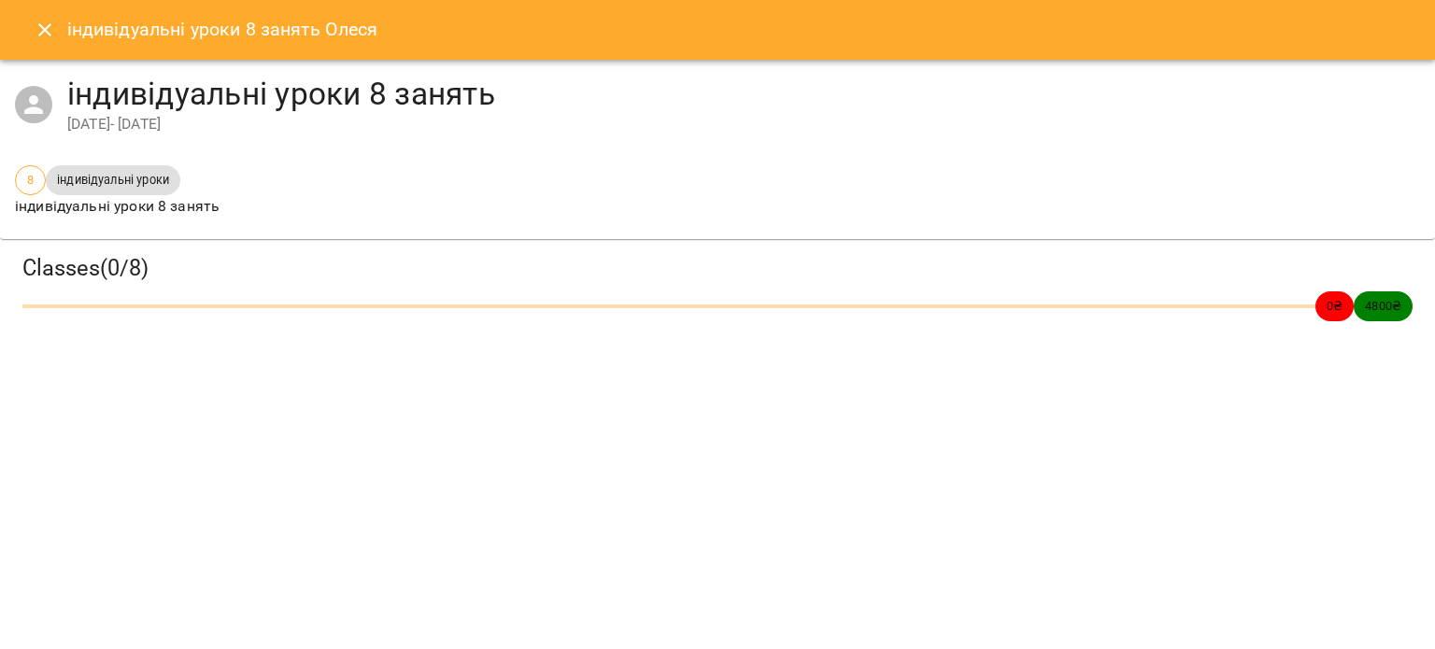
click at [45, 30] on icon "Close" at bounding box center [44, 29] width 13 height 13
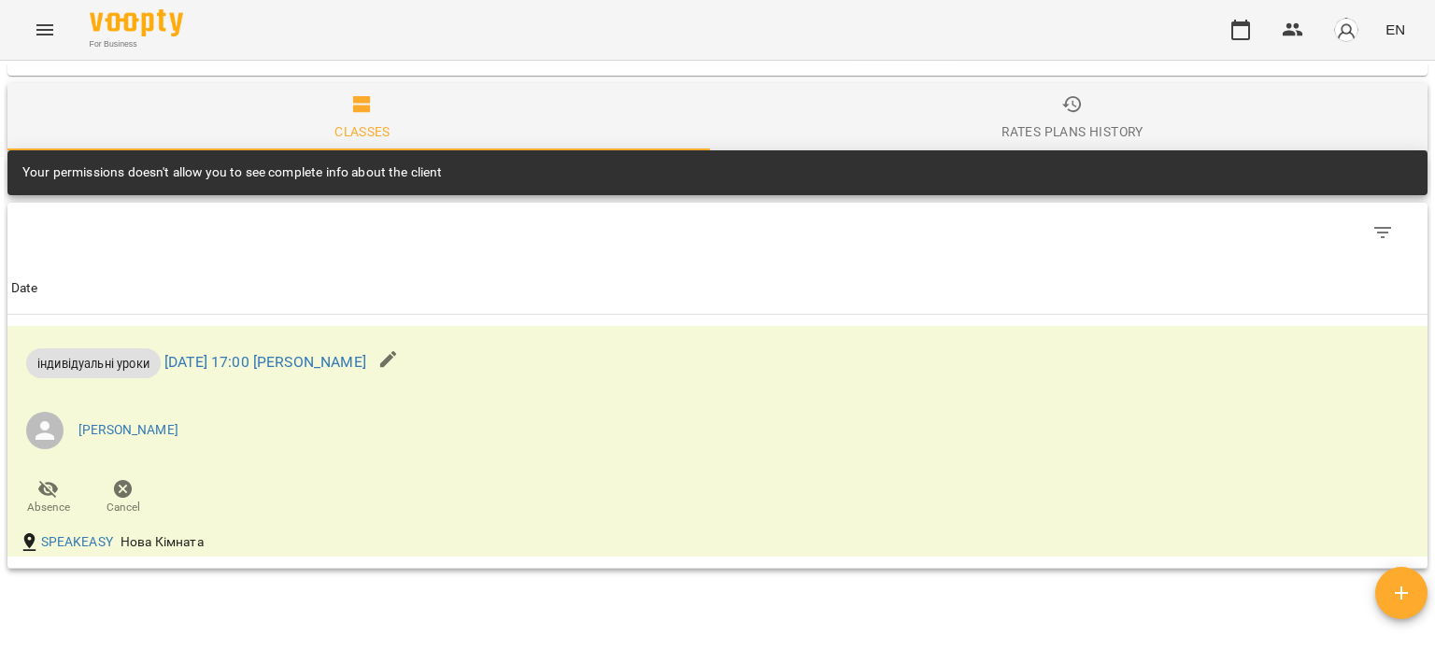
scroll to position [858, 0]
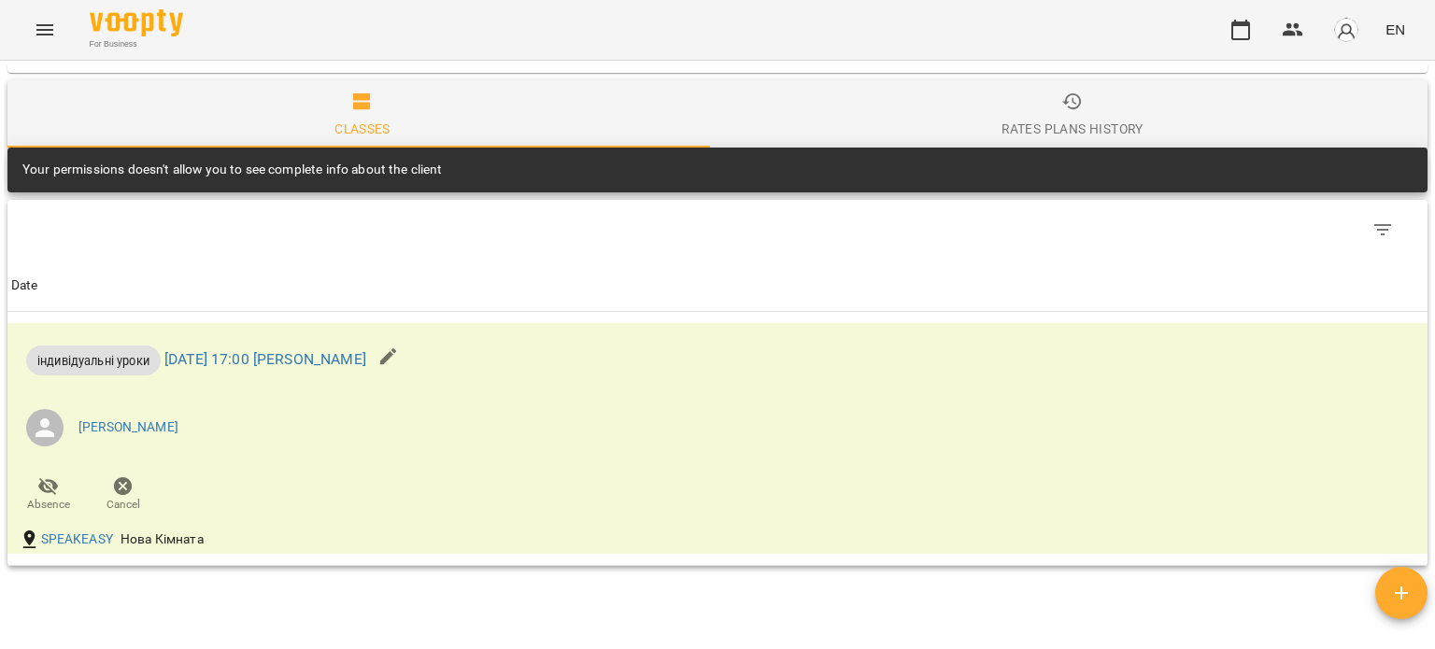
click at [1398, 603] on icon "button" at bounding box center [1401, 593] width 22 height 22
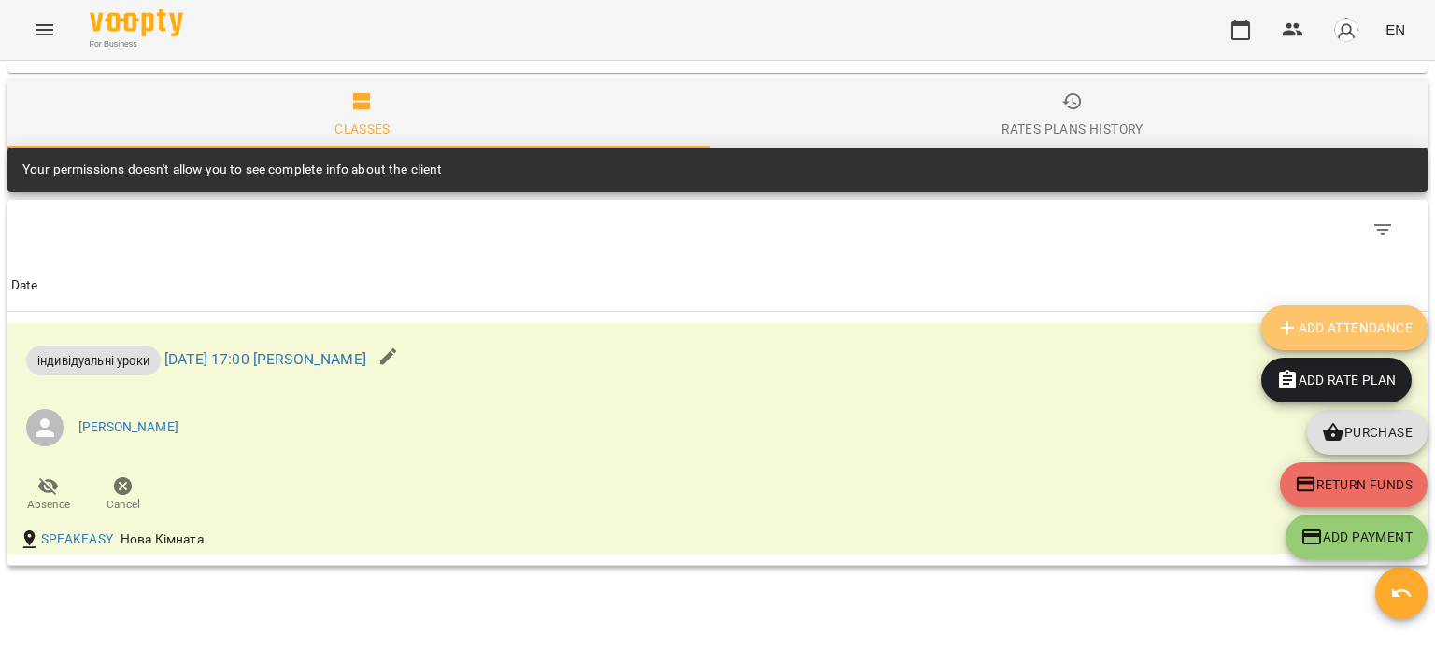
click at [1379, 328] on span "Add Attendance" at bounding box center [1344, 328] width 136 height 22
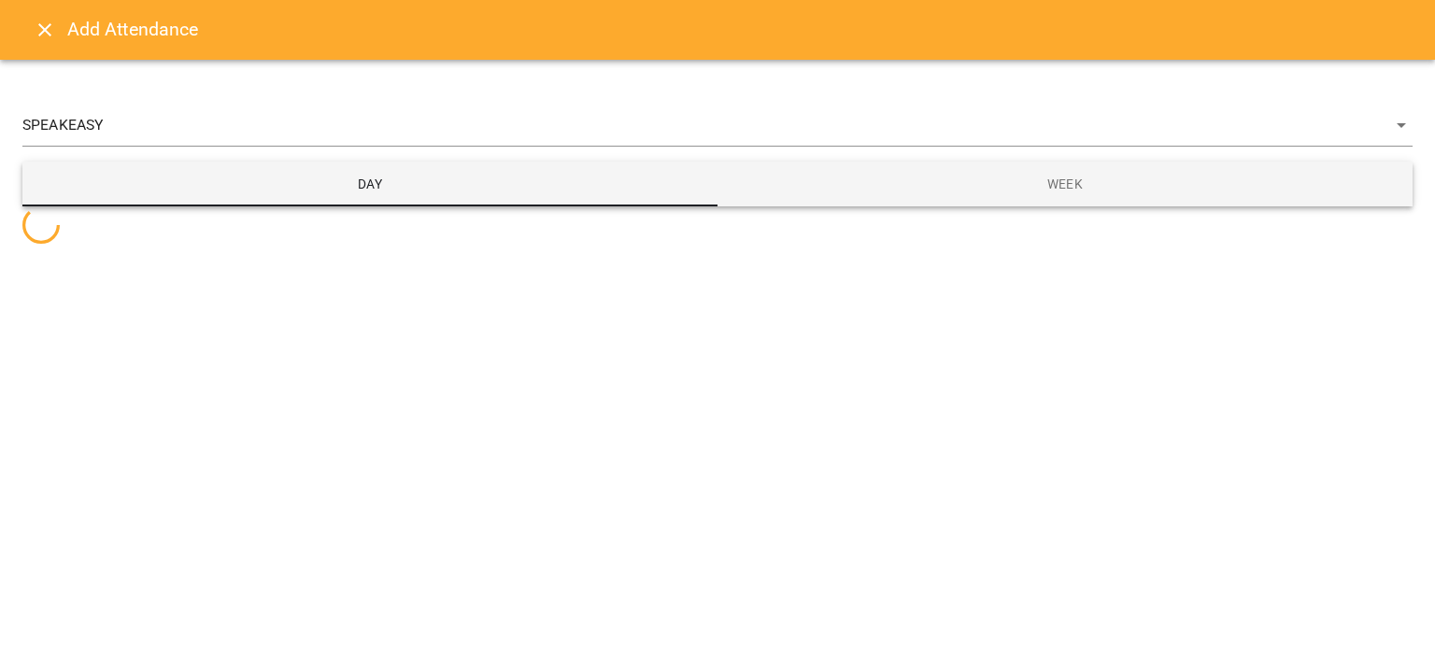
select select "**********"
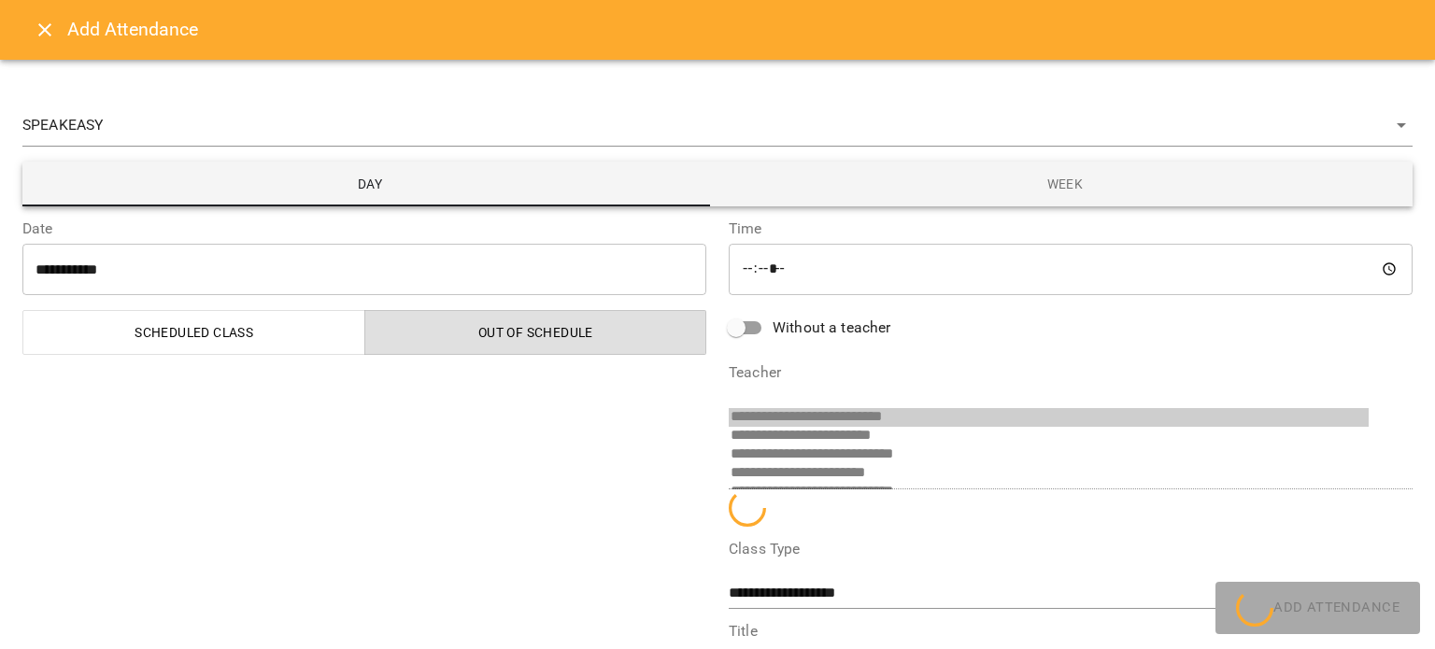
scroll to position [503, 0]
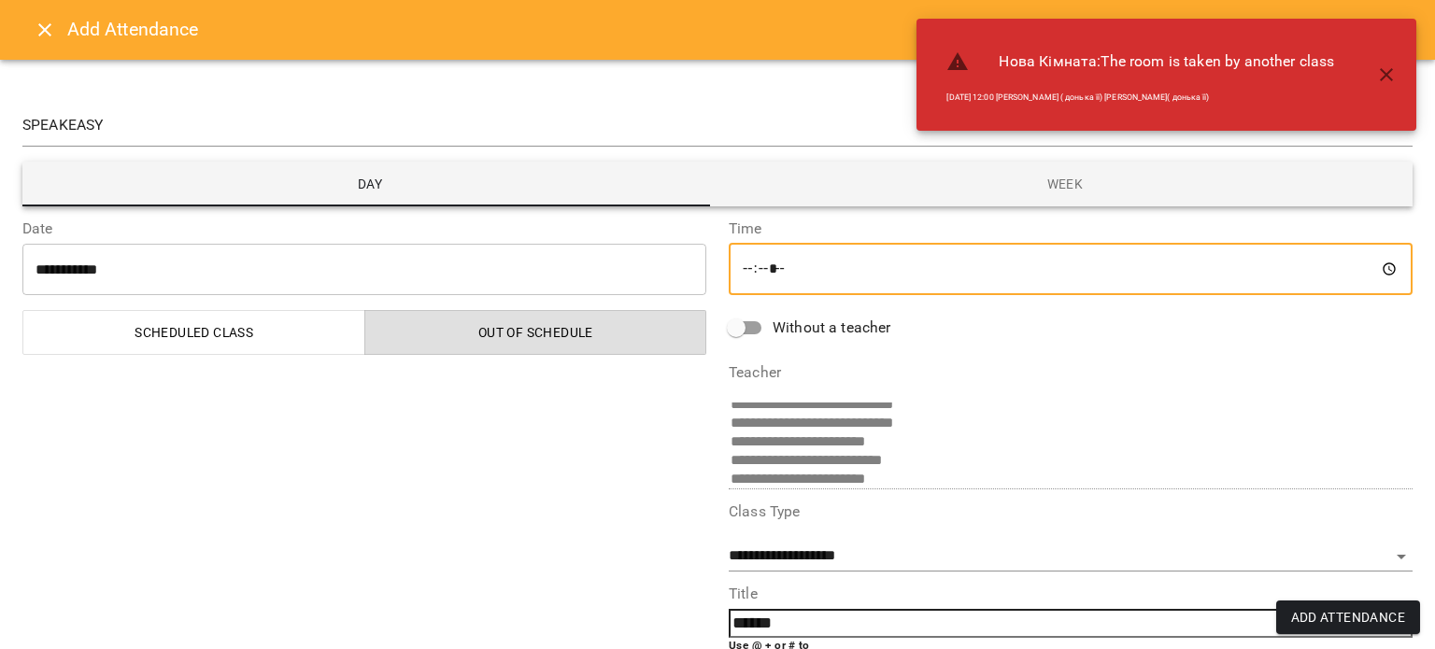
click at [1370, 270] on input "*****" at bounding box center [1071, 269] width 684 height 52
type input "*****"
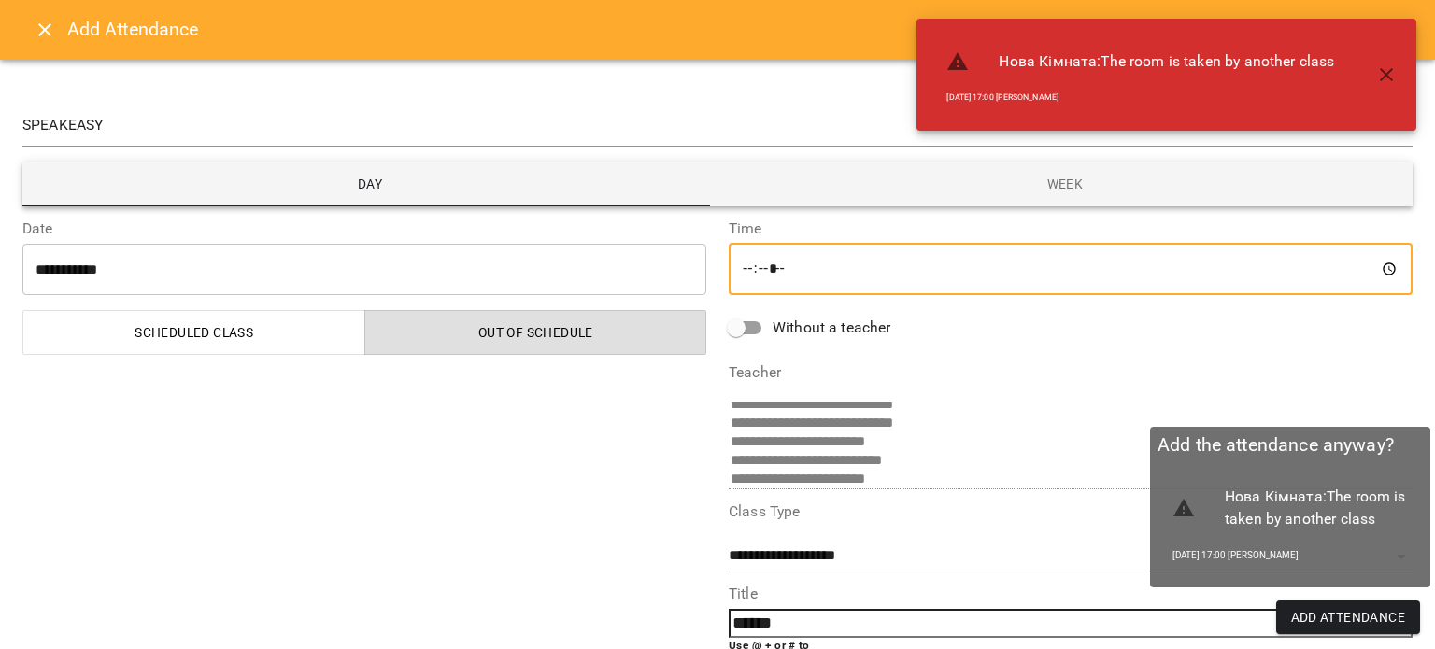
click at [1358, 615] on span "Add Attendance" at bounding box center [1348, 617] width 115 height 22
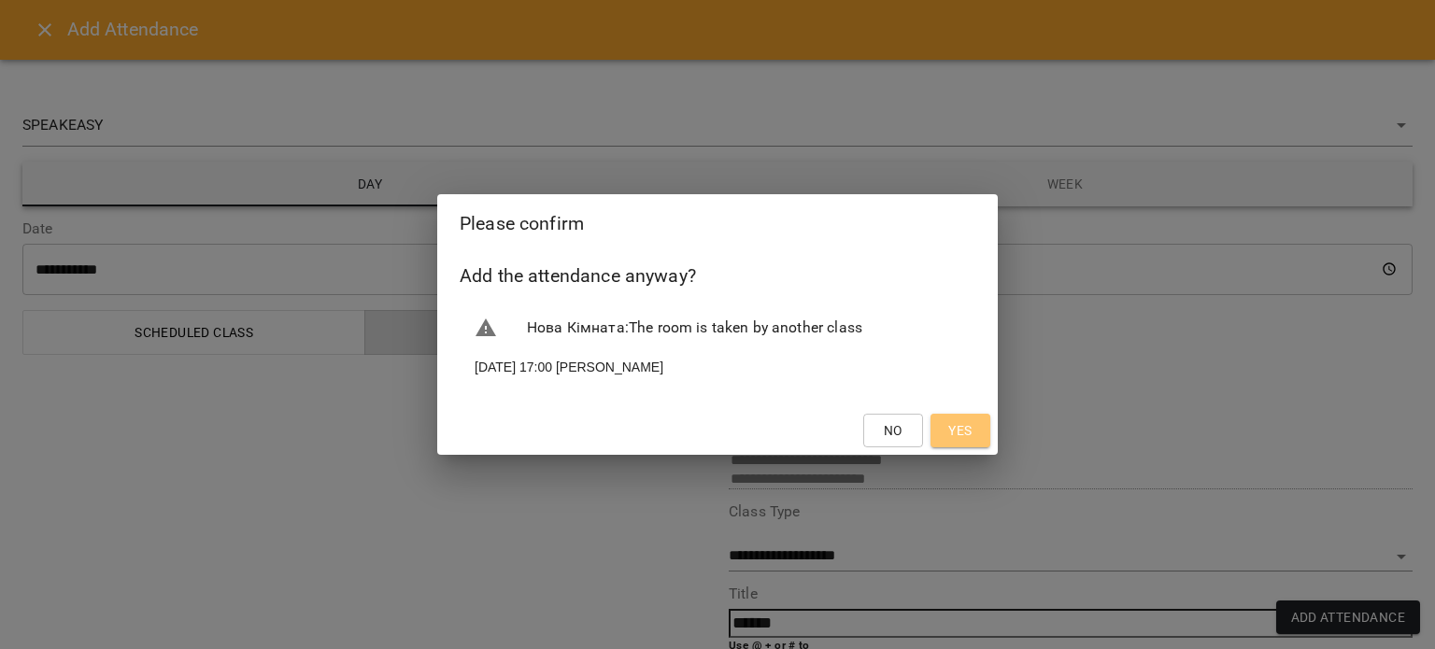
click at [960, 431] on span "Yes" at bounding box center [959, 430] width 23 height 22
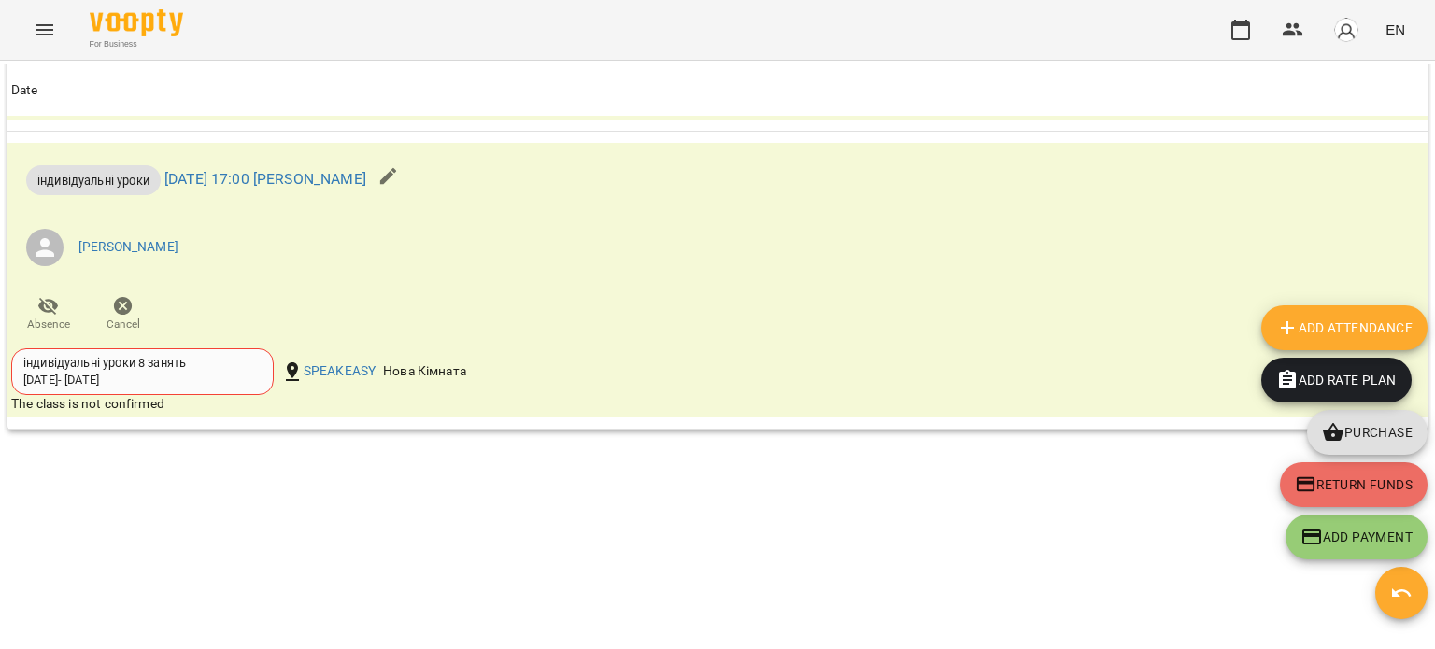
scroll to position [1310, 0]
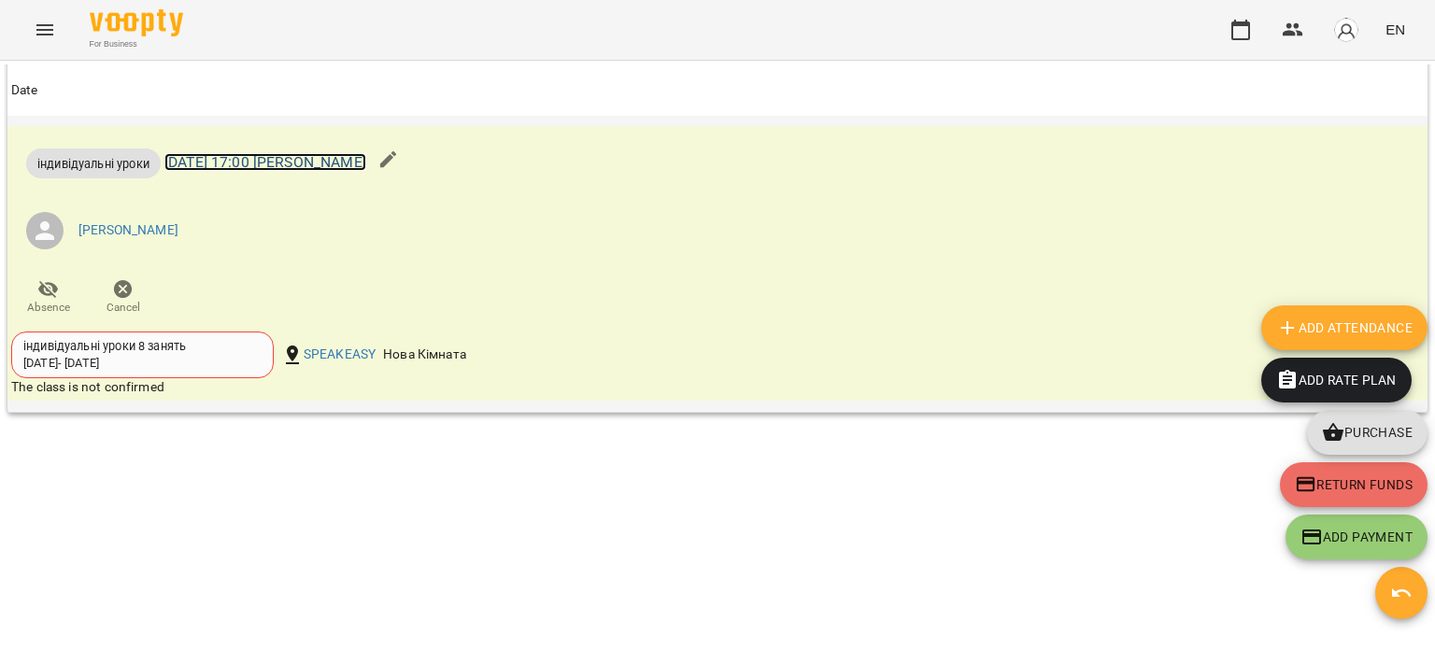
click at [238, 160] on link "[DATE] 17:00 [PERSON_NAME]" at bounding box center [265, 162] width 202 height 18
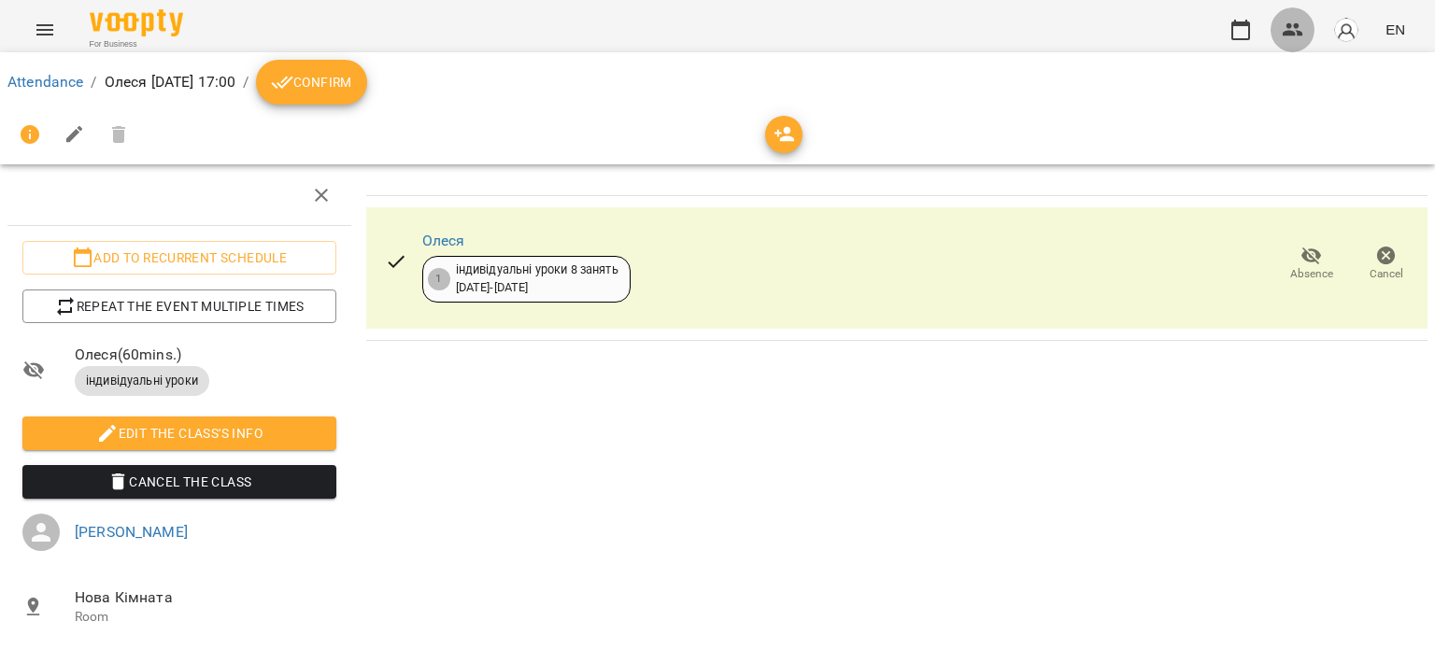
click at [1296, 35] on icon "button" at bounding box center [1293, 29] width 21 height 13
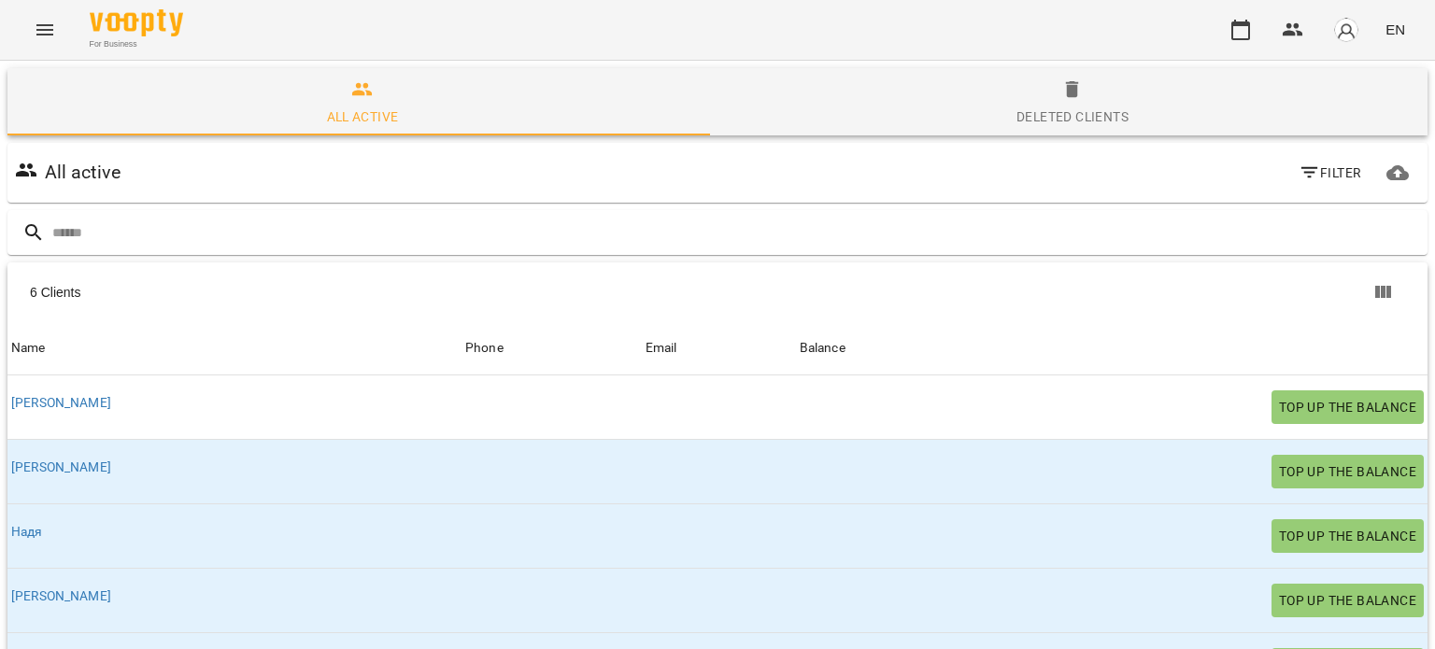
scroll to position [226, 0]
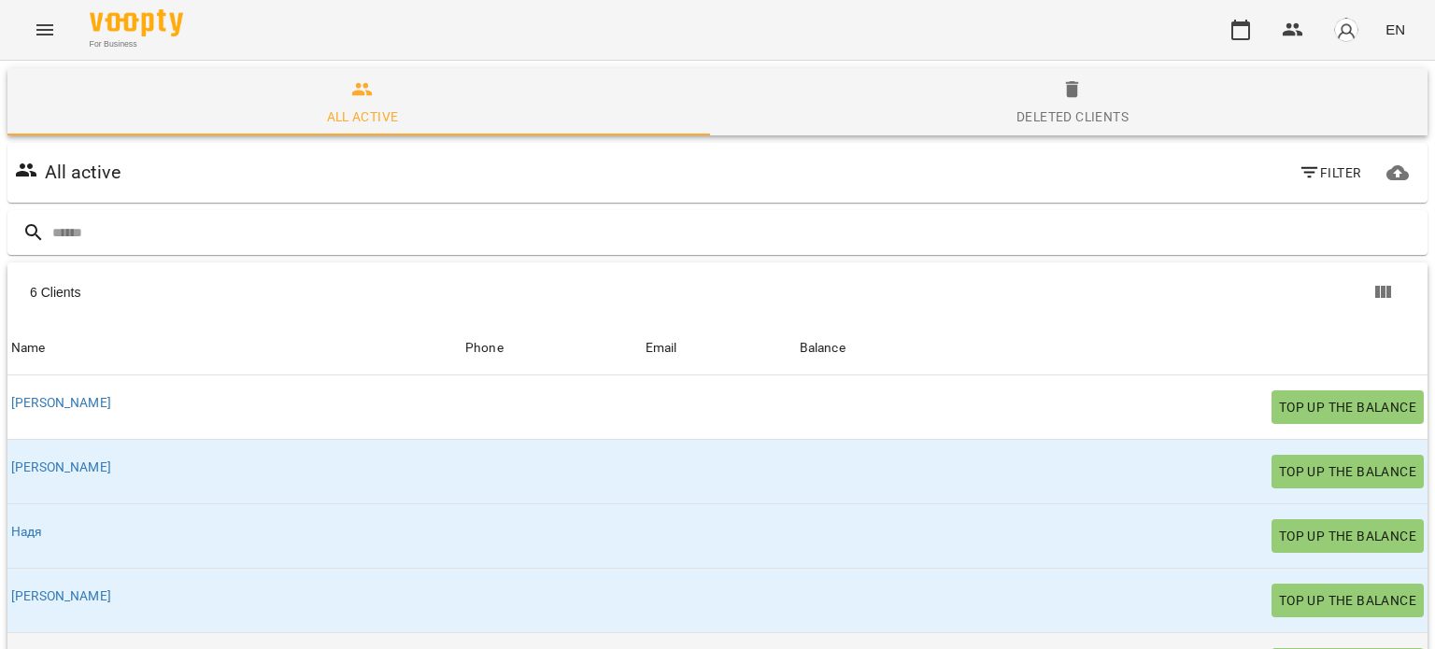
click at [41, 648] on link "Олеся" at bounding box center [29, 660] width 37 height 15
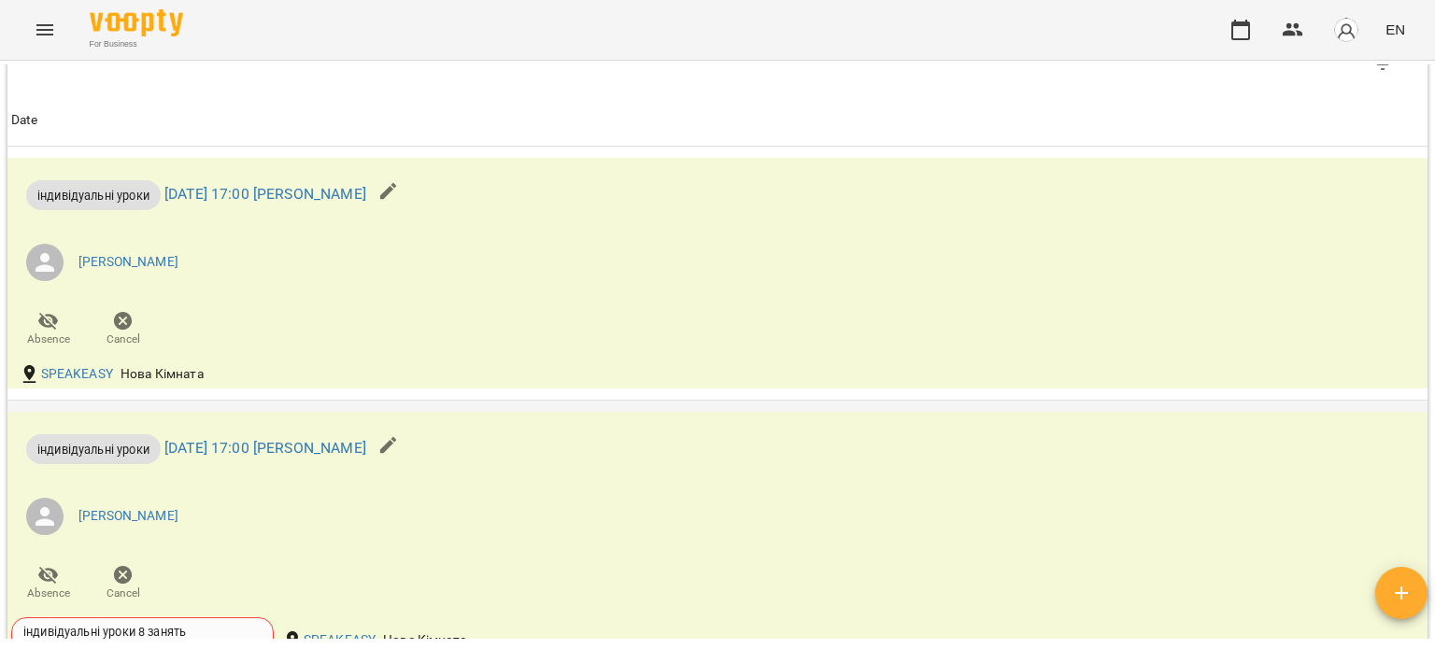
scroll to position [1028, 0]
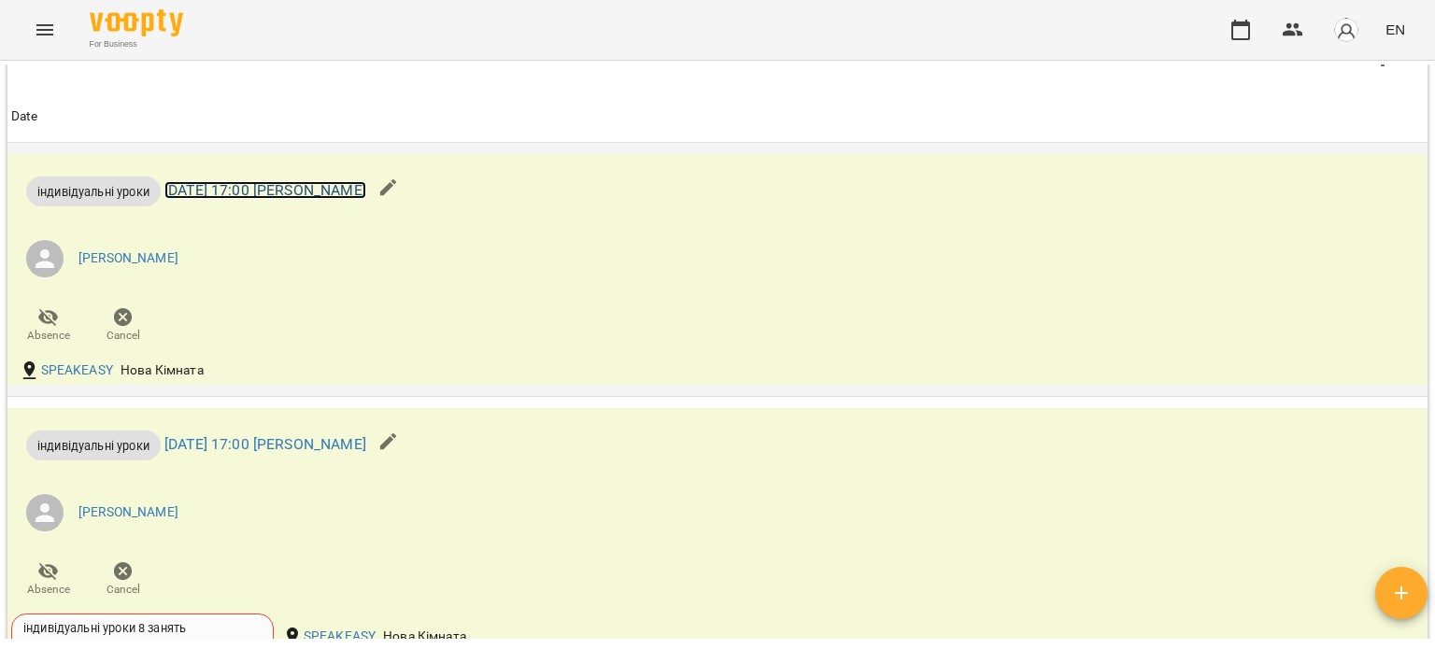
click at [292, 193] on link "[DATE] 17:00 [PERSON_NAME]" at bounding box center [265, 190] width 202 height 18
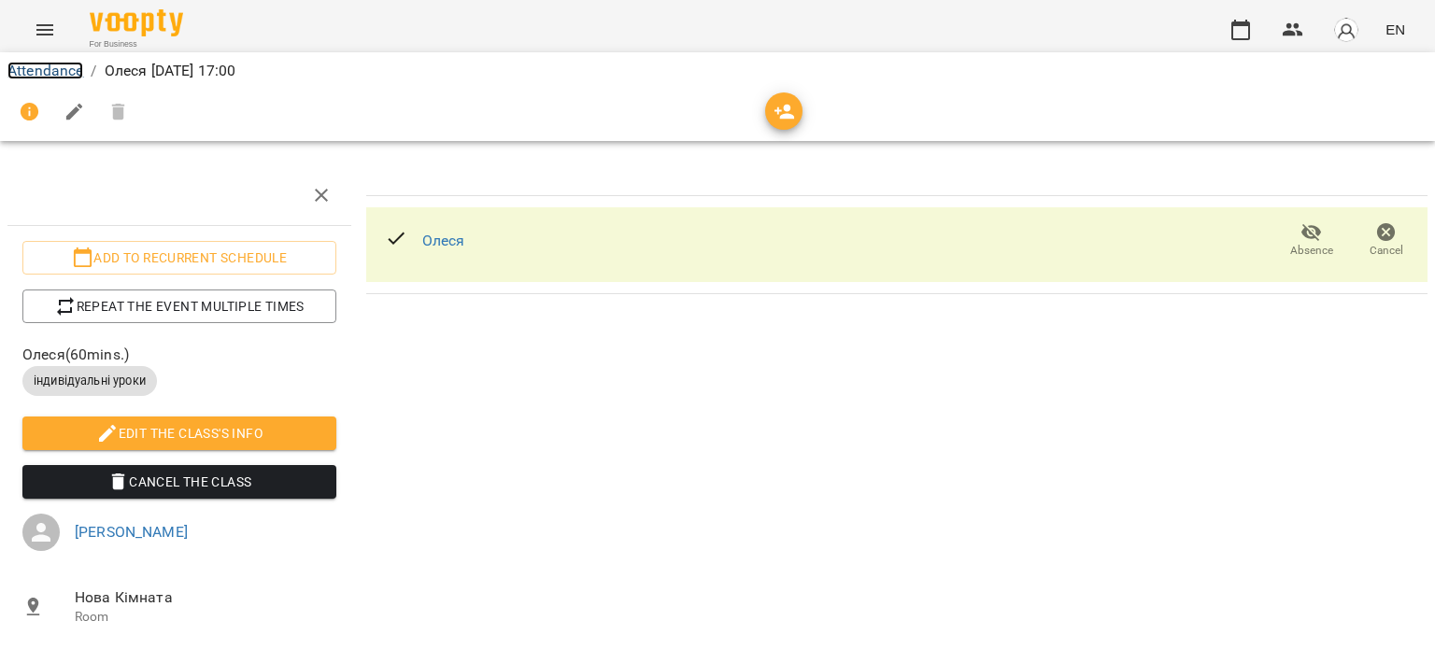
click at [58, 66] on link "Attendance" at bounding box center [45, 71] width 76 height 18
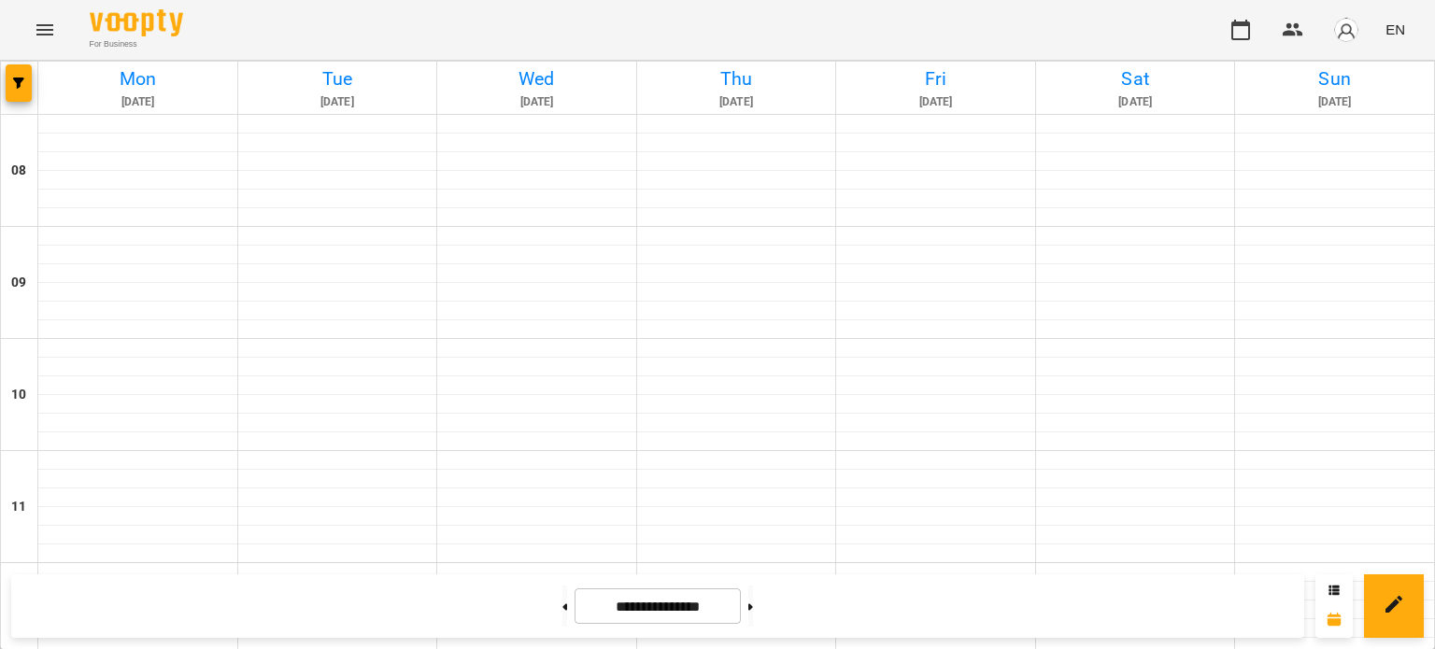
scroll to position [763, 0]
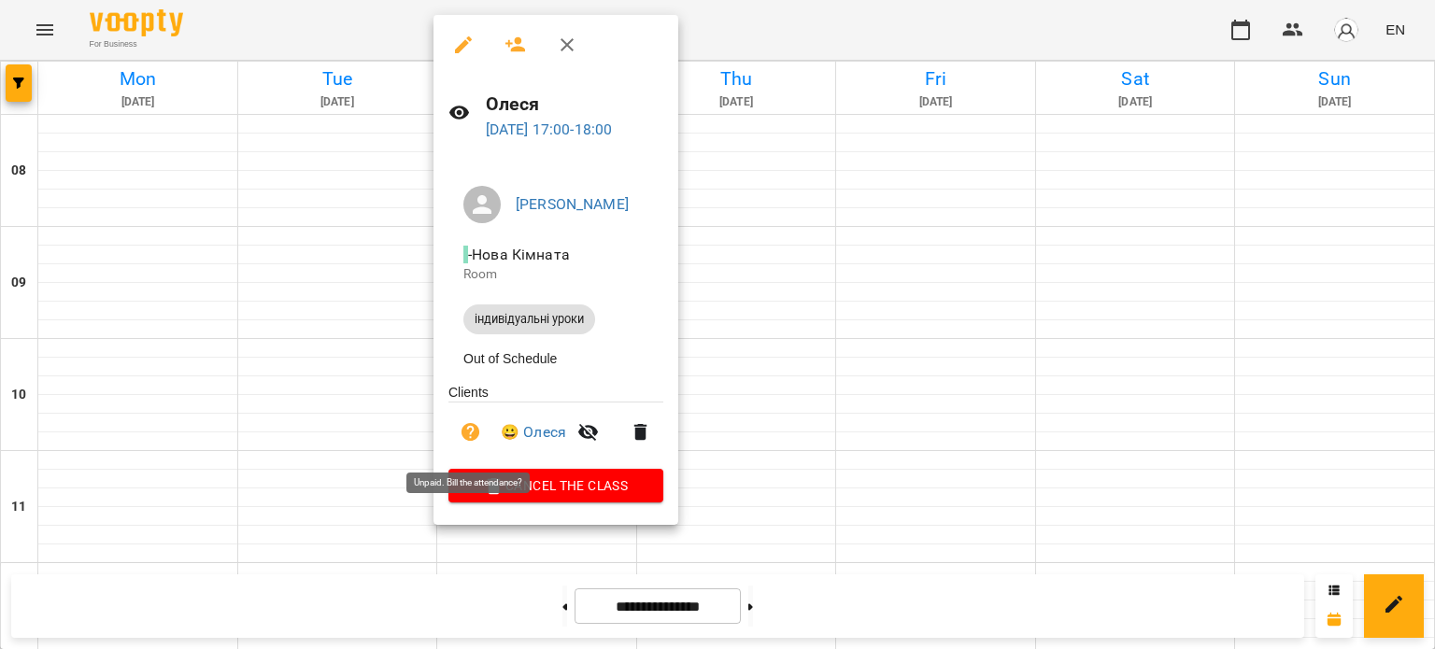
click at [471, 437] on icon "button" at bounding box center [471, 432] width 22 height 22
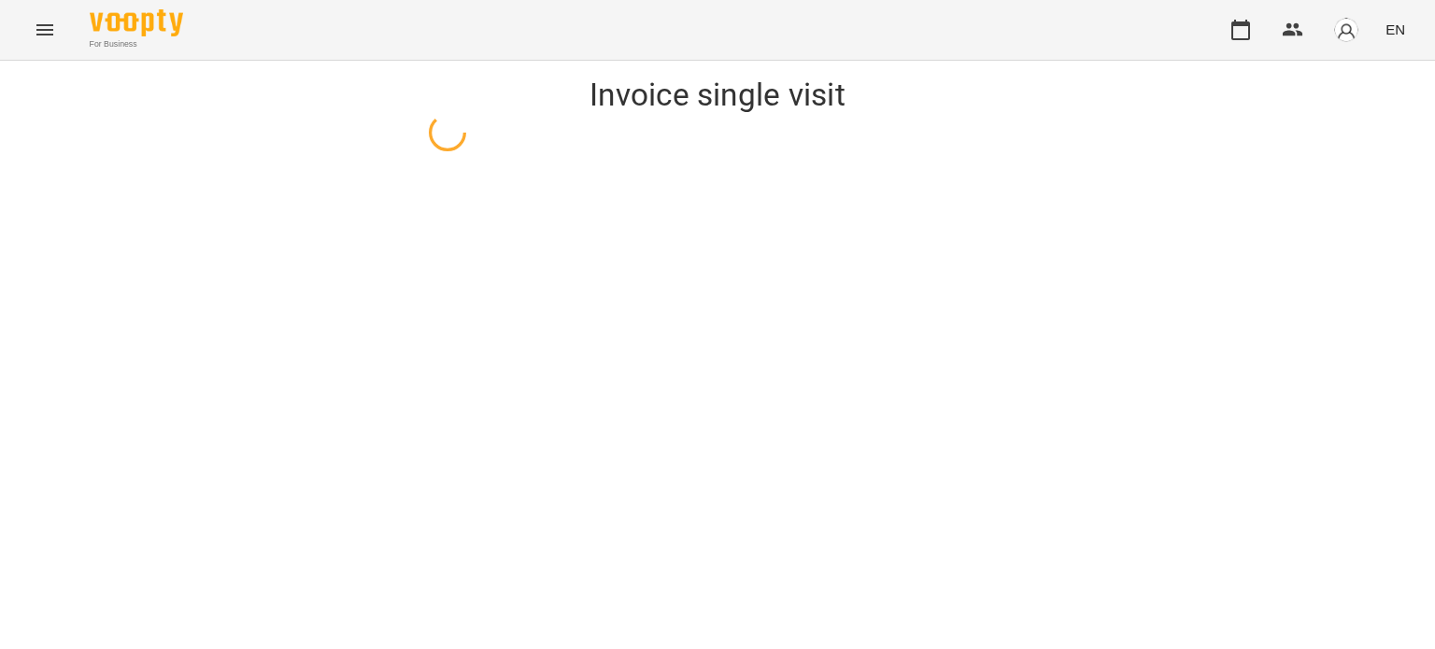
select select "**********"
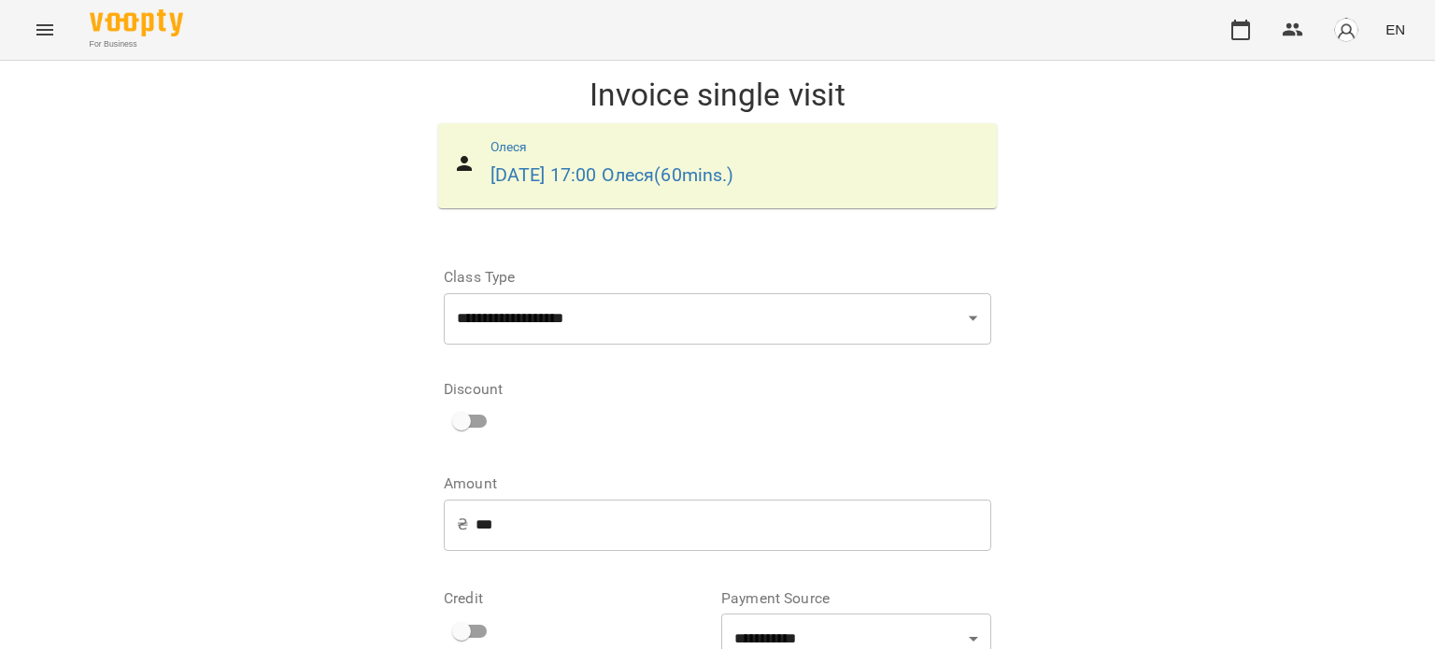
scroll to position [246, 0]
click at [1285, 41] on button "button" at bounding box center [1292, 29] width 45 height 45
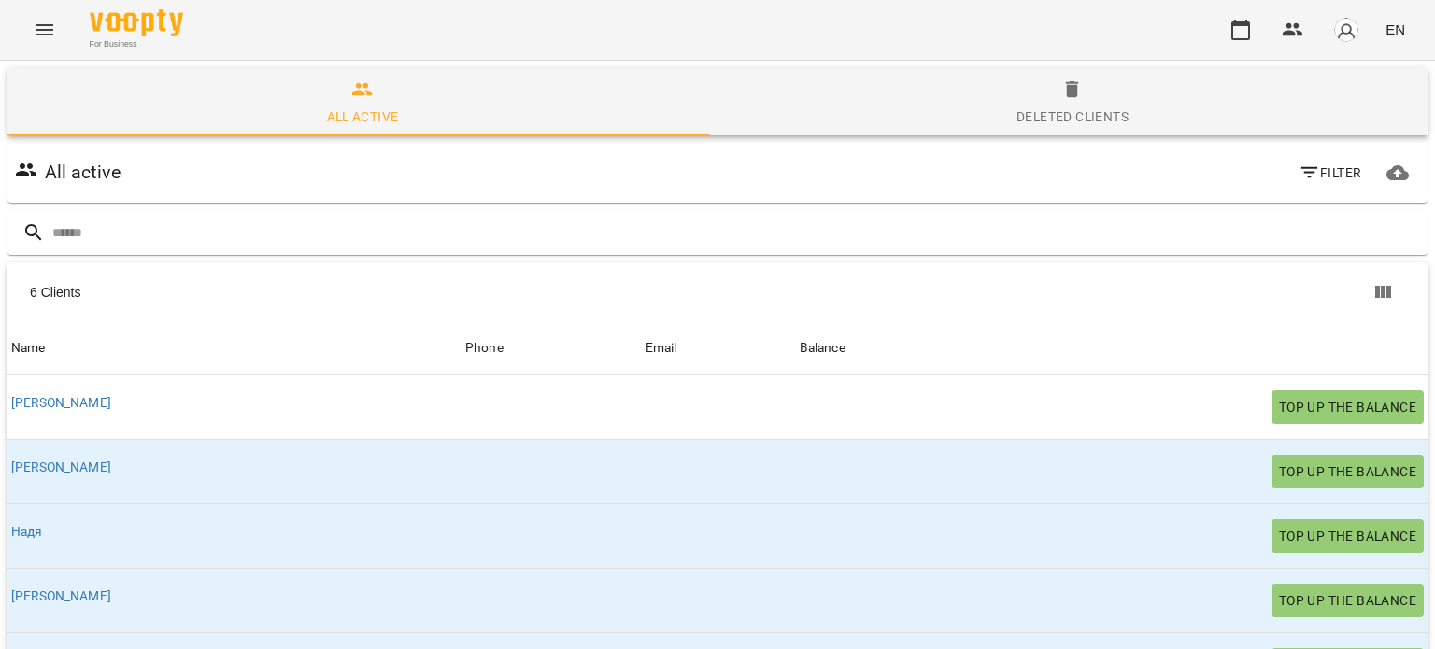
scroll to position [226, 0]
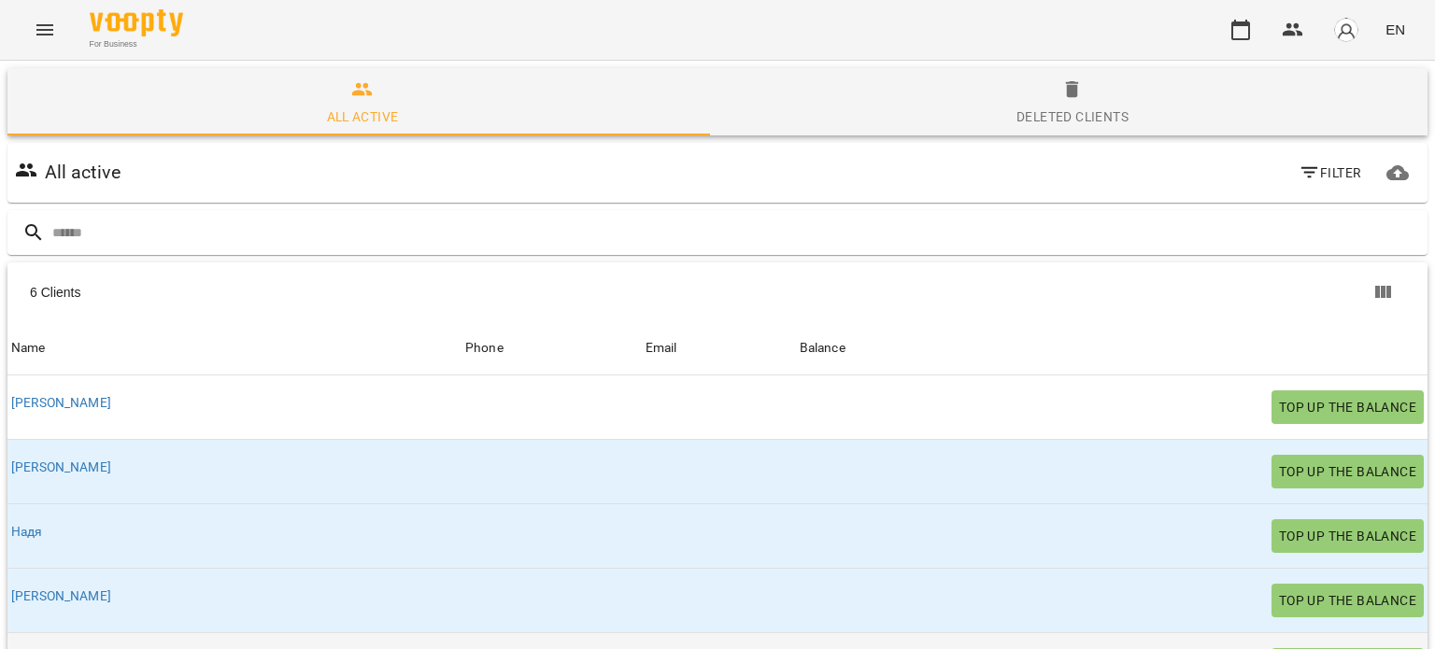
click at [32, 648] on link "Олеся" at bounding box center [29, 660] width 37 height 15
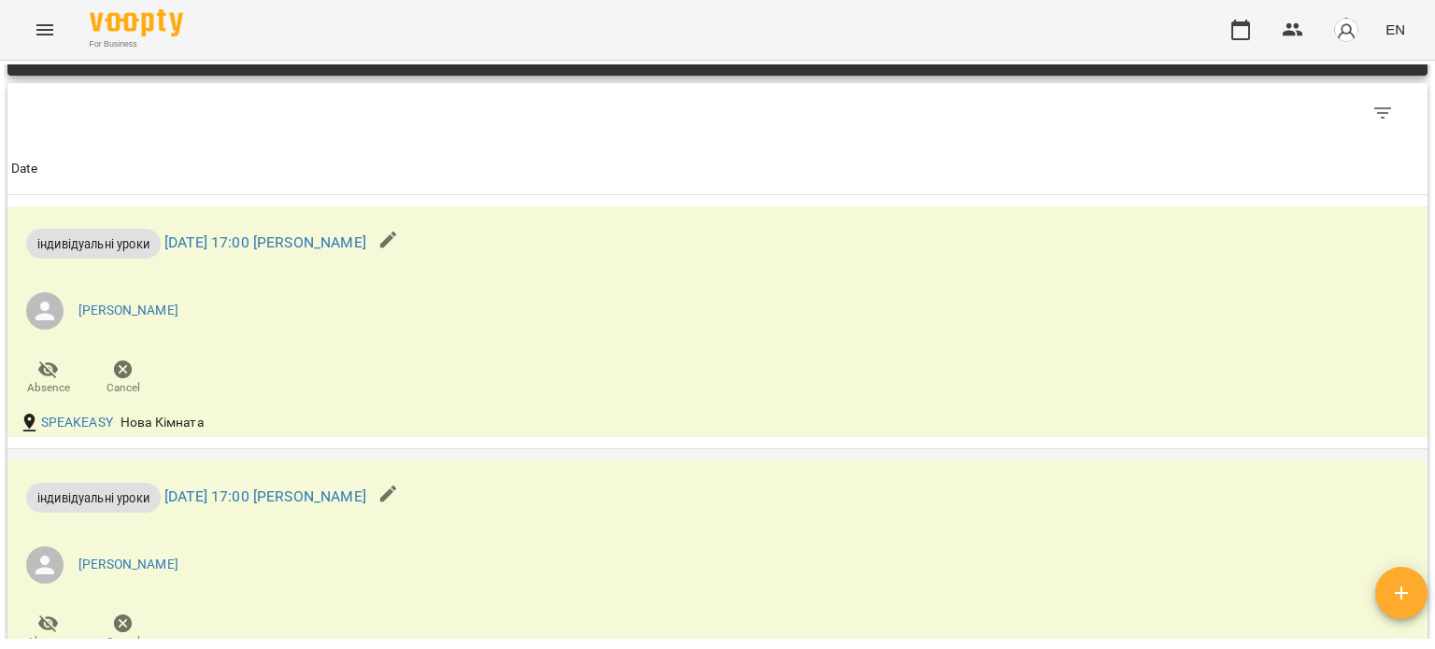
scroll to position [934, 0]
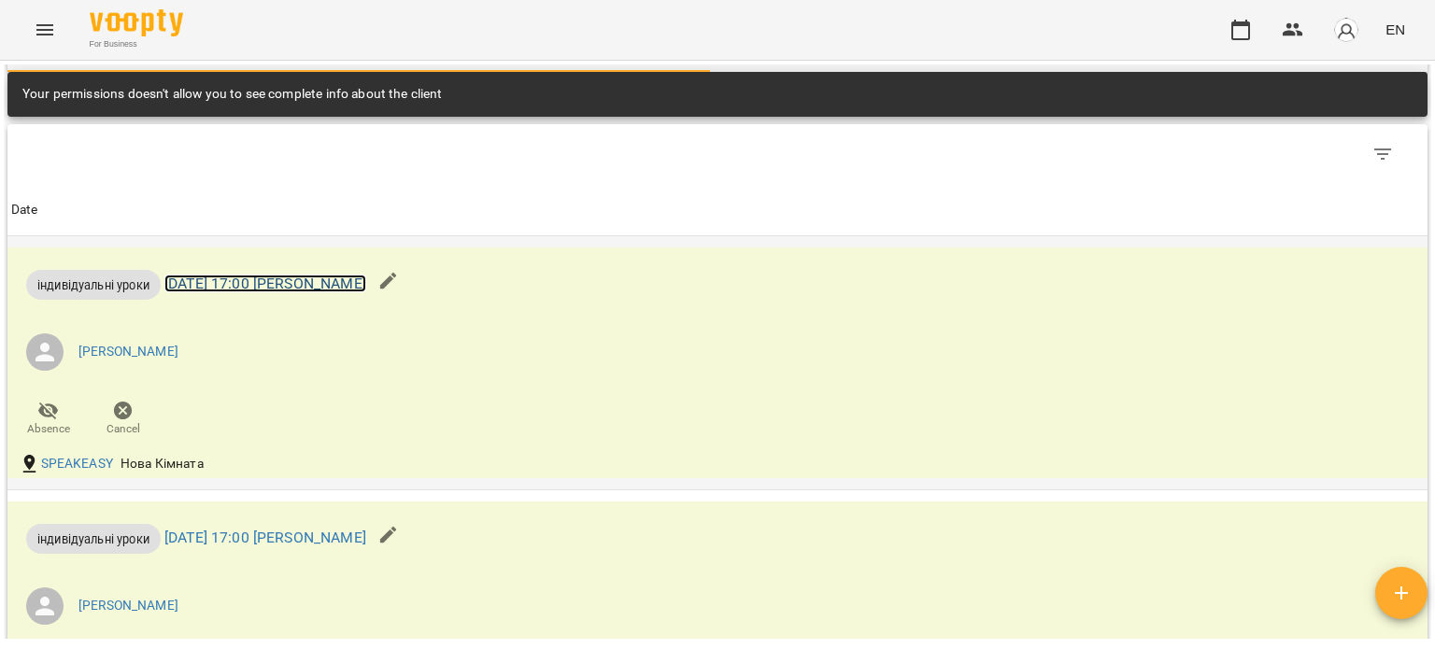
click at [235, 286] on link "[DATE] 17:00 [PERSON_NAME]" at bounding box center [265, 284] width 202 height 18
